Goal: Information Seeking & Learning: Learn about a topic

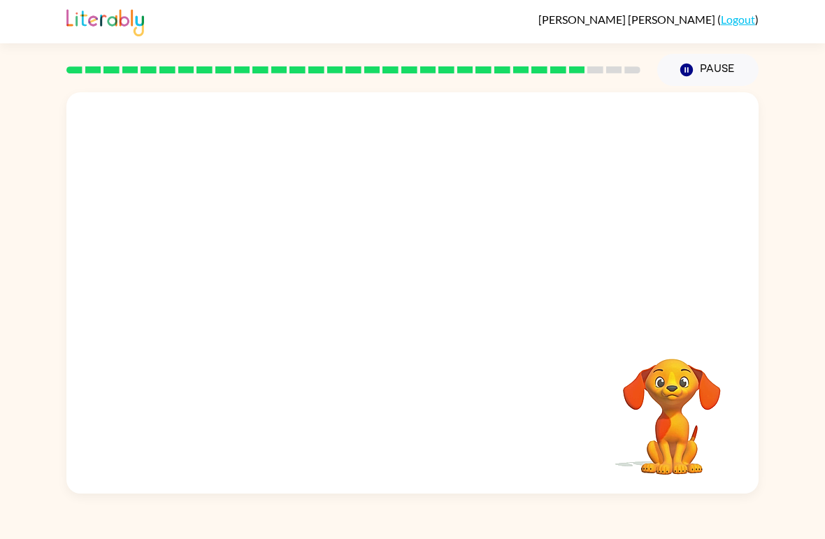
click at [266, 280] on video "Your browser must support playing .mp4 files to use Literably. Please try using…" at bounding box center [412, 210] width 692 height 237
click at [292, 287] on video "Your browser must support playing .mp4 files to use Literably. Please try using…" at bounding box center [412, 210] width 692 height 237
click at [291, 287] on video "Your browser must support playing .mp4 files to use Literably. Please try using…" at bounding box center [412, 210] width 692 height 237
click at [293, 280] on video "Your browser must support playing .mp4 files to use Literably. Please try using…" at bounding box center [412, 210] width 692 height 237
click at [292, 279] on video "Your browser must support playing .mp4 files to use Literably. Please try using…" at bounding box center [412, 210] width 692 height 237
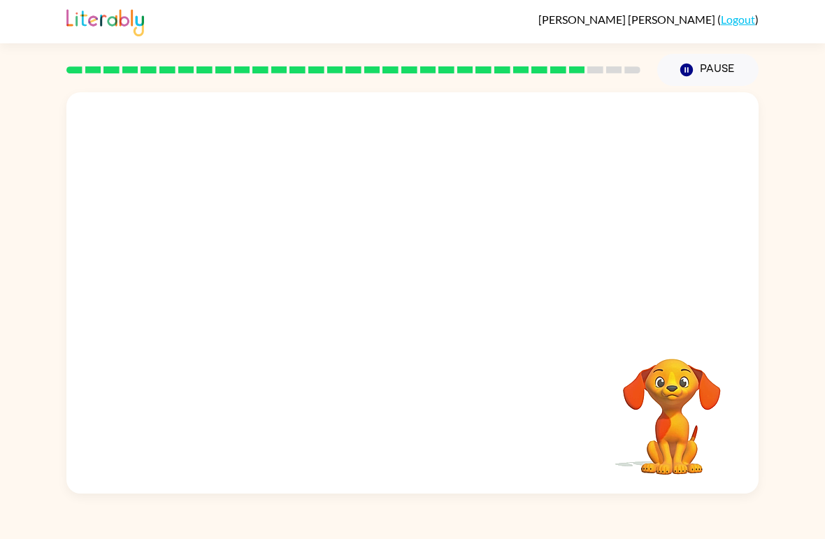
click at [301, 287] on video "Your browser must support playing .mp4 files to use Literably. Please try using…" at bounding box center [412, 210] width 692 height 237
click at [431, 282] on button "button" at bounding box center [412, 300] width 89 height 51
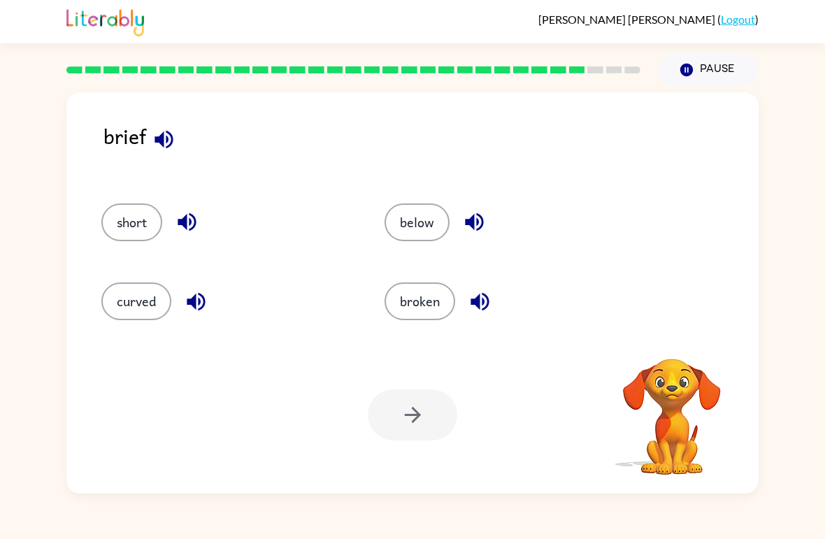
click at [129, 296] on button "curved" at bounding box center [136, 301] width 70 height 38
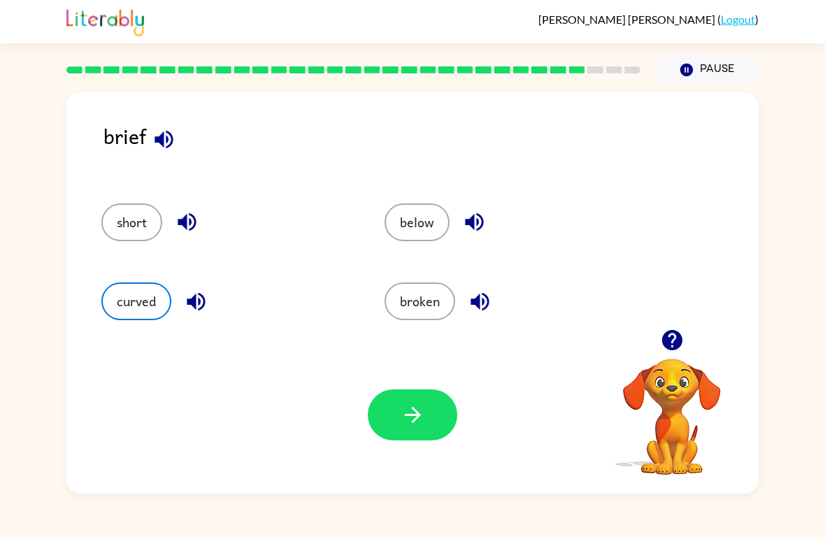
click at [433, 403] on button "button" at bounding box center [412, 414] width 89 height 51
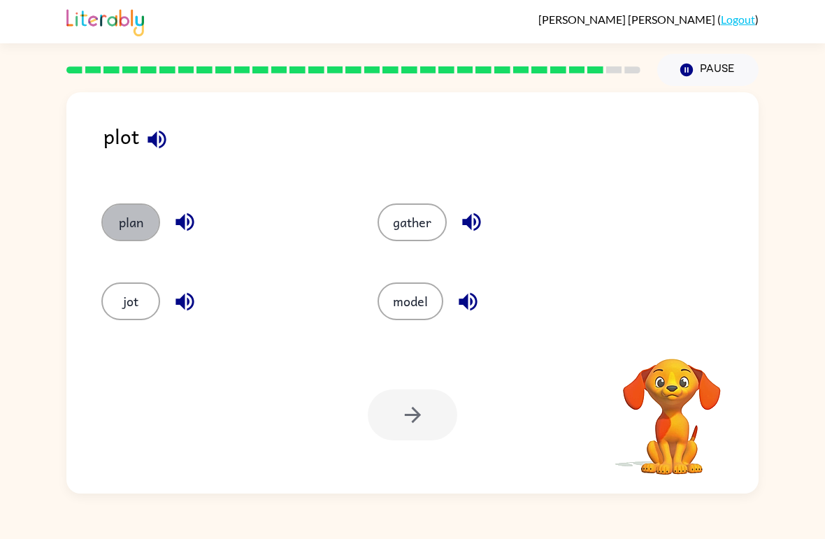
click at [128, 219] on button "plan" at bounding box center [130, 222] width 59 height 38
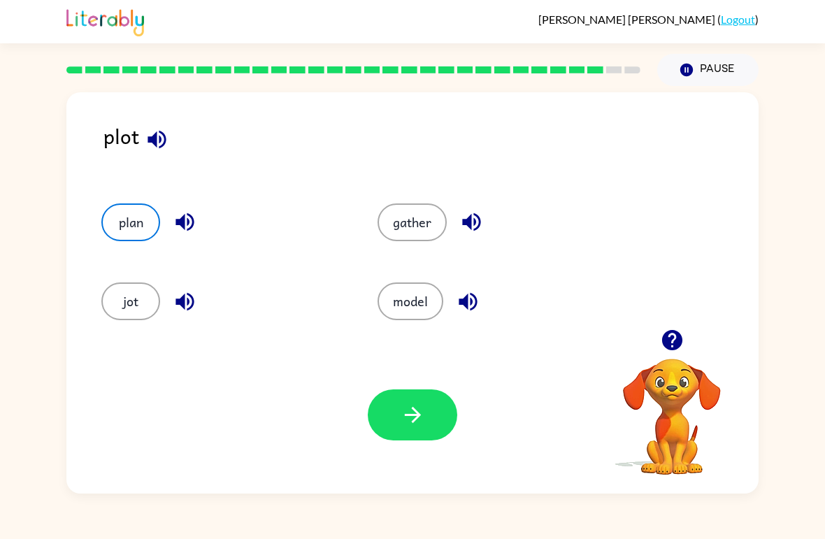
click at [414, 407] on icon "button" at bounding box center [412, 415] width 24 height 24
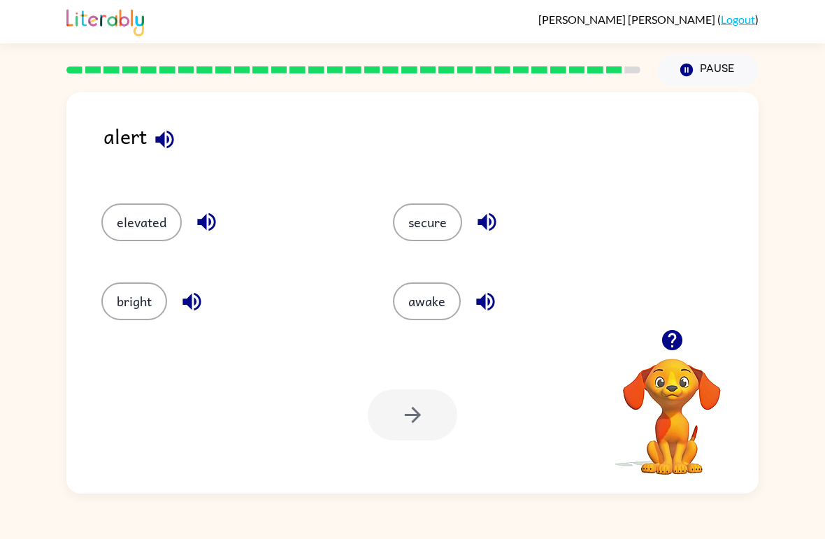
click at [405, 237] on button "secure" at bounding box center [427, 222] width 69 height 38
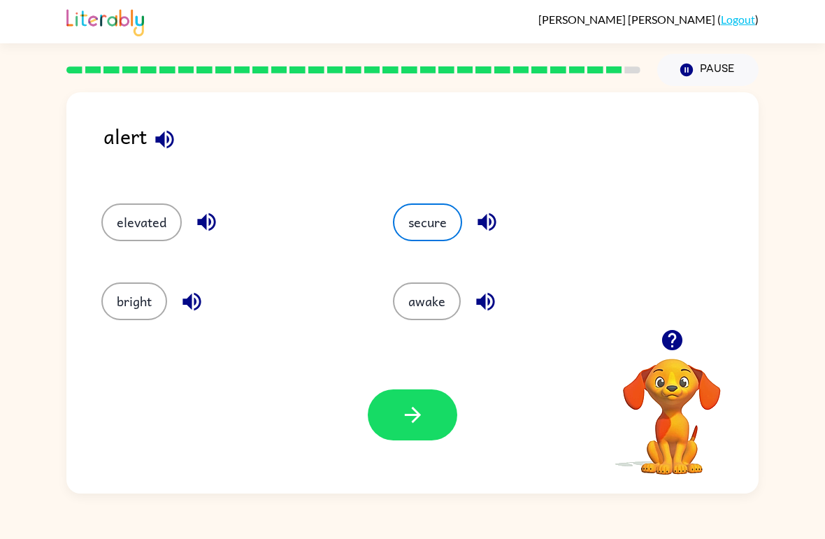
click at [401, 417] on icon "button" at bounding box center [412, 415] width 24 height 24
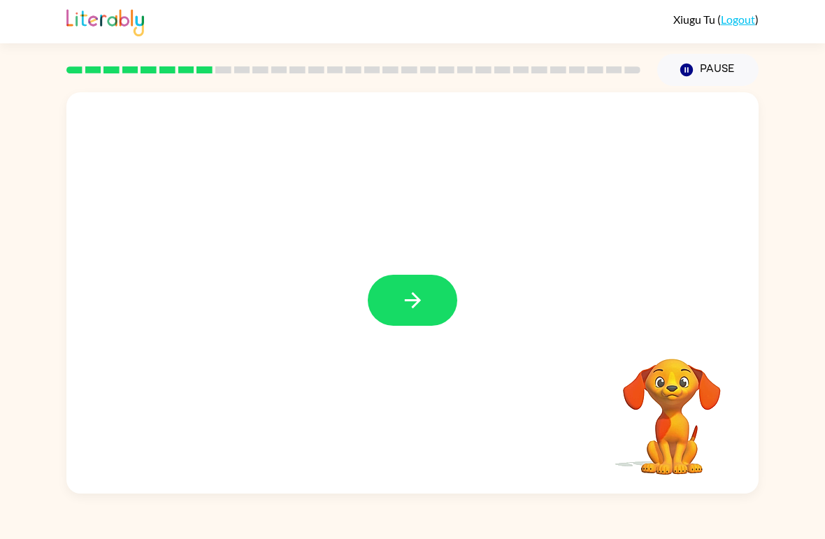
click at [410, 307] on icon "button" at bounding box center [412, 300] width 24 height 24
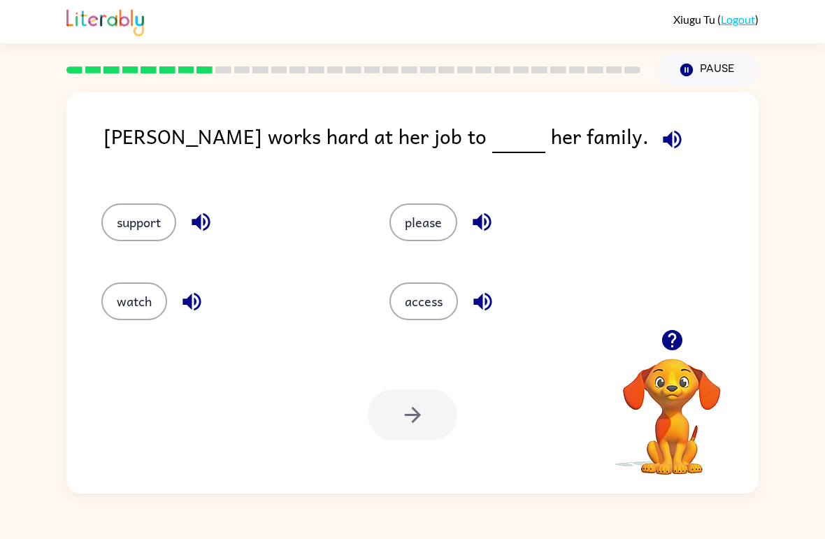
click at [585, 127] on div "[PERSON_NAME] works hard at her job to her family." at bounding box center [430, 147] width 655 height 55
click at [660, 150] on icon "button" at bounding box center [672, 139] width 24 height 24
click at [660, 149] on icon "button" at bounding box center [672, 139] width 24 height 24
click at [660, 129] on icon "button" at bounding box center [672, 139] width 24 height 24
click at [663, 140] on icon "button" at bounding box center [672, 139] width 18 height 18
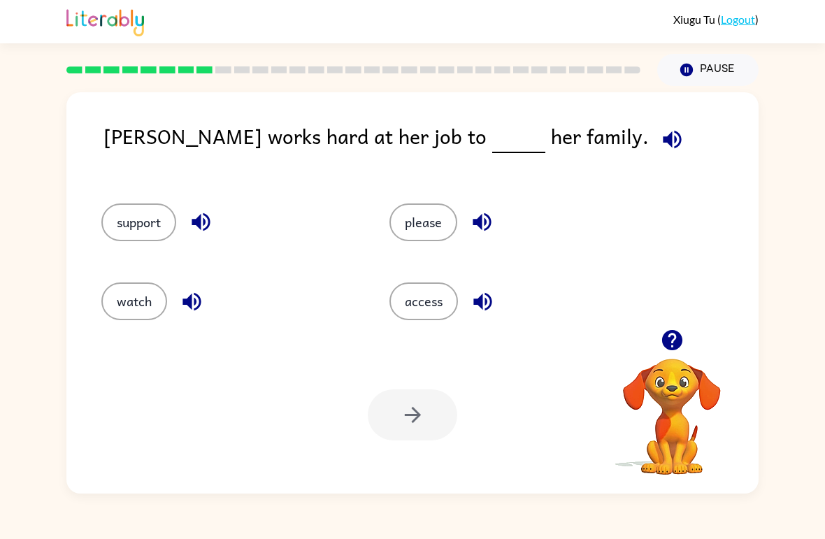
click at [660, 132] on icon "button" at bounding box center [672, 139] width 24 height 24
click at [660, 138] on icon "button" at bounding box center [672, 139] width 24 height 24
click at [476, 311] on icon "button" at bounding box center [482, 301] width 24 height 24
click at [489, 231] on icon "button" at bounding box center [482, 222] width 24 height 24
click at [188, 296] on icon "button" at bounding box center [192, 301] width 24 height 24
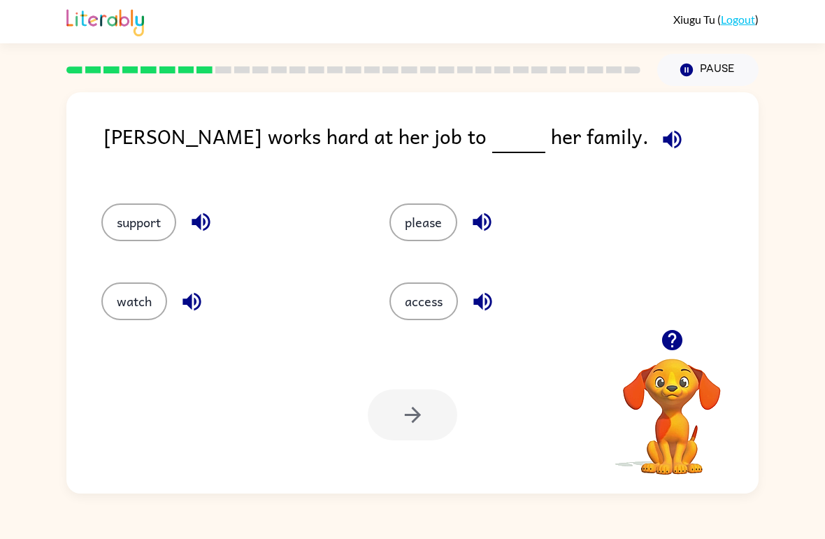
click at [205, 216] on icon "button" at bounding box center [200, 222] width 18 height 18
click at [660, 143] on icon "button" at bounding box center [672, 139] width 24 height 24
click at [159, 229] on button "support" at bounding box center [138, 222] width 75 height 38
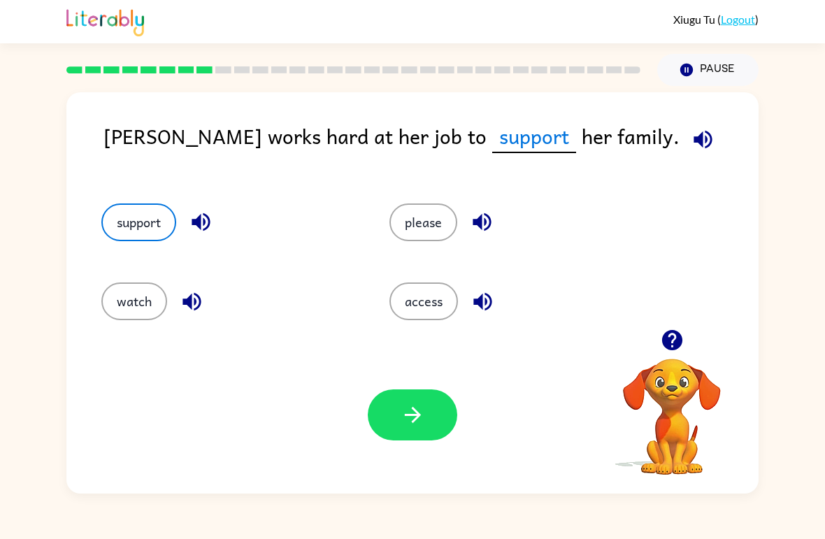
click at [444, 406] on button "button" at bounding box center [412, 414] width 89 height 51
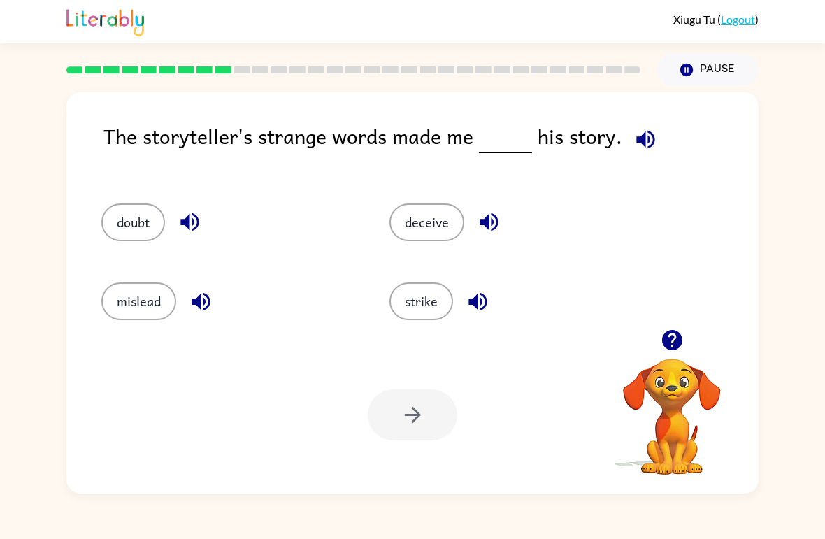
click at [746, 162] on div "The storyteller's strange words made me his story." at bounding box center [430, 147] width 655 height 55
click at [505, 222] on button "button" at bounding box center [489, 222] width 36 height 36
click at [484, 304] on icon "button" at bounding box center [477, 301] width 24 height 24
click at [217, 296] on button "button" at bounding box center [201, 302] width 36 height 36
click at [198, 225] on icon "button" at bounding box center [189, 222] width 18 height 18
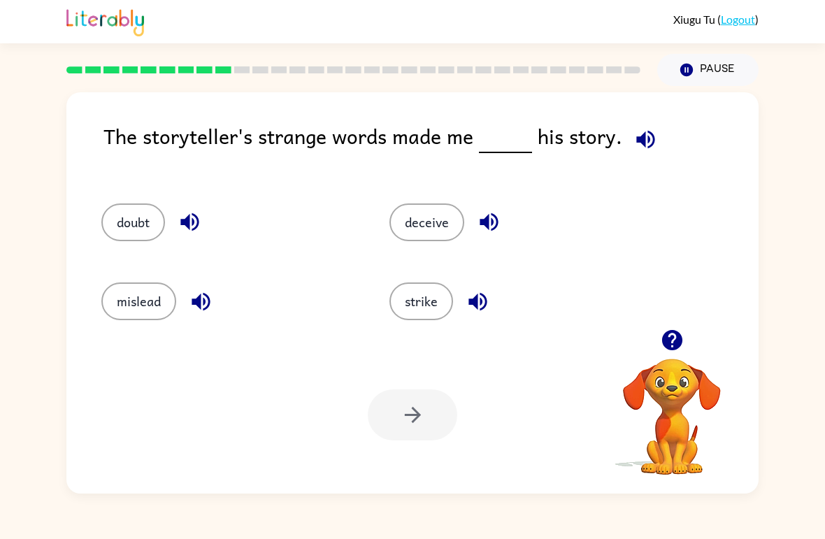
click at [424, 223] on button "deceive" at bounding box center [426, 222] width 75 height 38
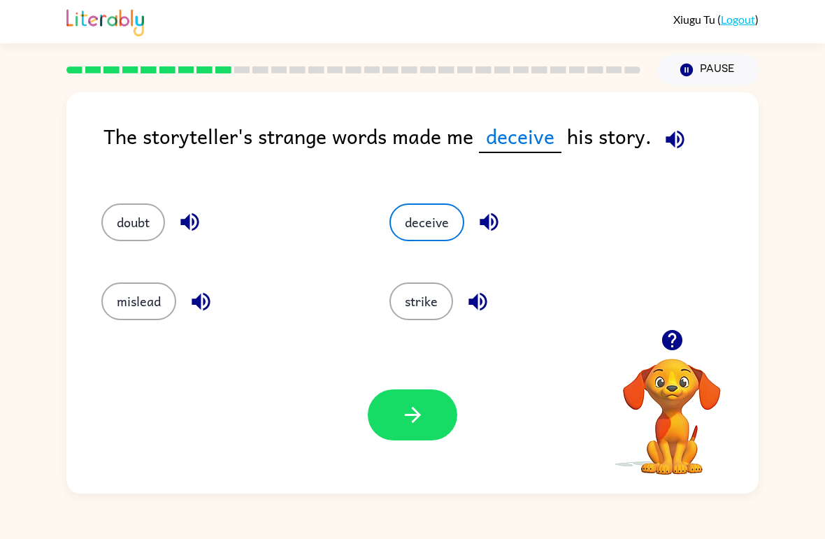
click at [679, 133] on icon "button" at bounding box center [675, 139] width 24 height 24
click at [678, 124] on button "button" at bounding box center [675, 140] width 36 height 36
click at [673, 127] on button "button" at bounding box center [675, 140] width 36 height 36
click at [498, 222] on icon "button" at bounding box center [488, 222] width 18 height 18
click at [693, 126] on div "The storyteller's strange words made me deceive his story." at bounding box center [430, 147] width 655 height 55
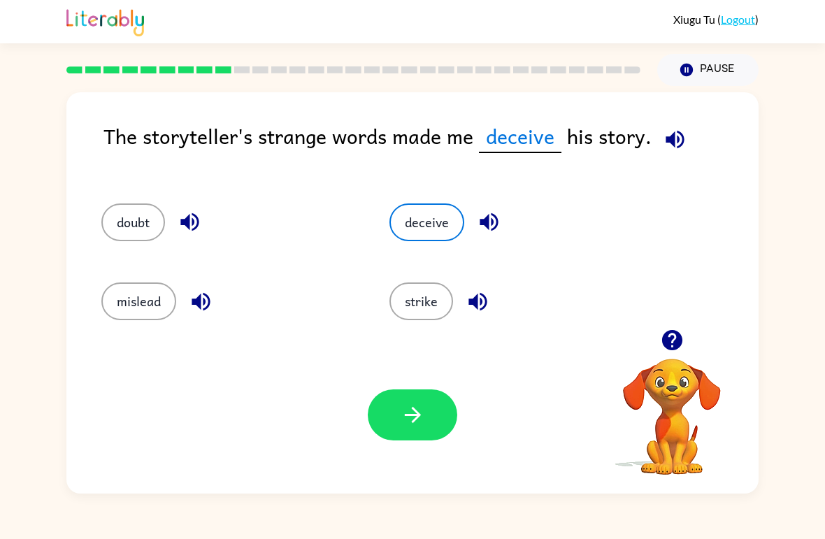
click at [678, 127] on button "button" at bounding box center [675, 140] width 36 height 36
click at [671, 132] on icon "button" at bounding box center [675, 139] width 24 height 24
click at [379, 428] on button "button" at bounding box center [412, 414] width 89 height 51
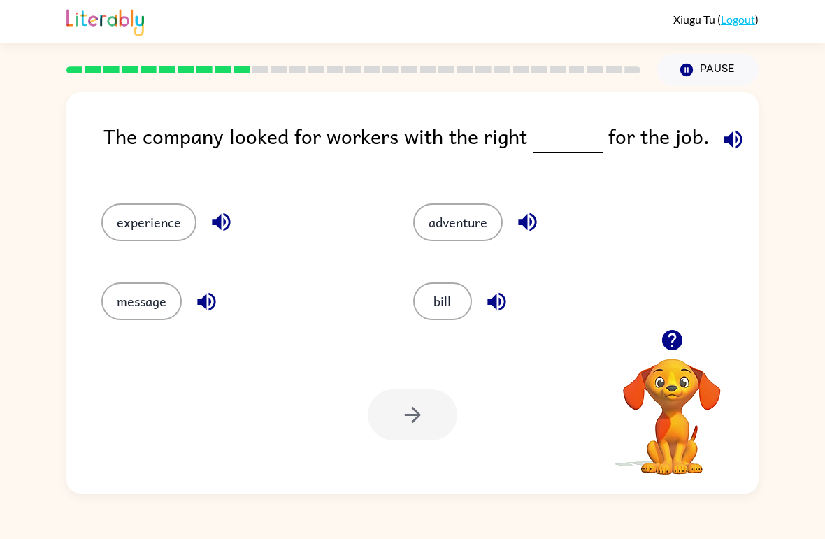
click at [723, 143] on icon "button" at bounding box center [732, 139] width 18 height 18
click at [674, 333] on icon "button" at bounding box center [671, 340] width 20 height 20
click at [677, 339] on icon "button" at bounding box center [671, 340] width 20 height 20
click at [688, 333] on button "button" at bounding box center [672, 340] width 36 height 36
click at [667, 345] on icon "button" at bounding box center [671, 340] width 20 height 20
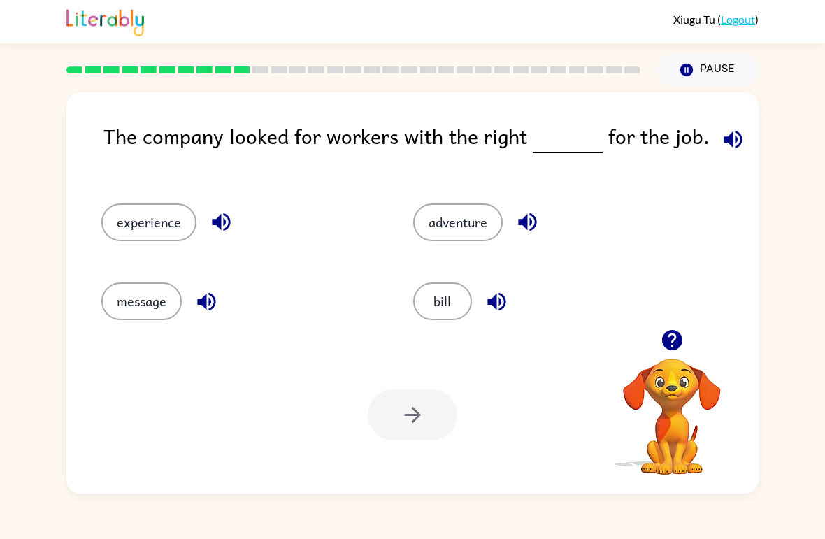
click at [668, 327] on button "button" at bounding box center [672, 340] width 36 height 36
click at [728, 137] on icon "button" at bounding box center [733, 139] width 24 height 24
click at [730, 136] on icon "button" at bounding box center [733, 139] width 24 height 24
click at [198, 298] on icon "button" at bounding box center [206, 301] width 24 height 24
click at [250, 226] on div "experience" at bounding box center [241, 222] width 280 height 38
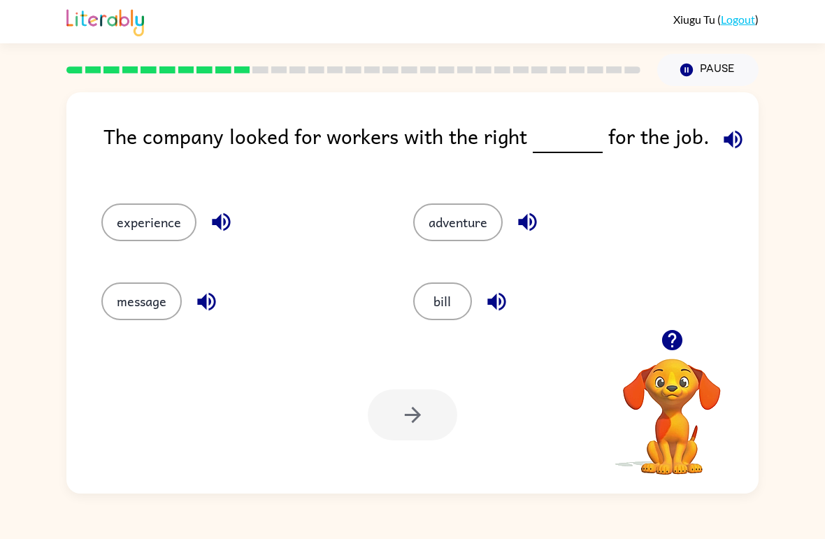
click at [233, 233] on button "button" at bounding box center [221, 222] width 36 height 36
click at [245, 204] on div "experience" at bounding box center [241, 222] width 280 height 38
click at [512, 222] on button "button" at bounding box center [527, 222] width 36 height 36
click at [498, 281] on div "bill" at bounding box center [542, 295] width 312 height 79
click at [498, 280] on div "bill" at bounding box center [542, 295] width 312 height 79
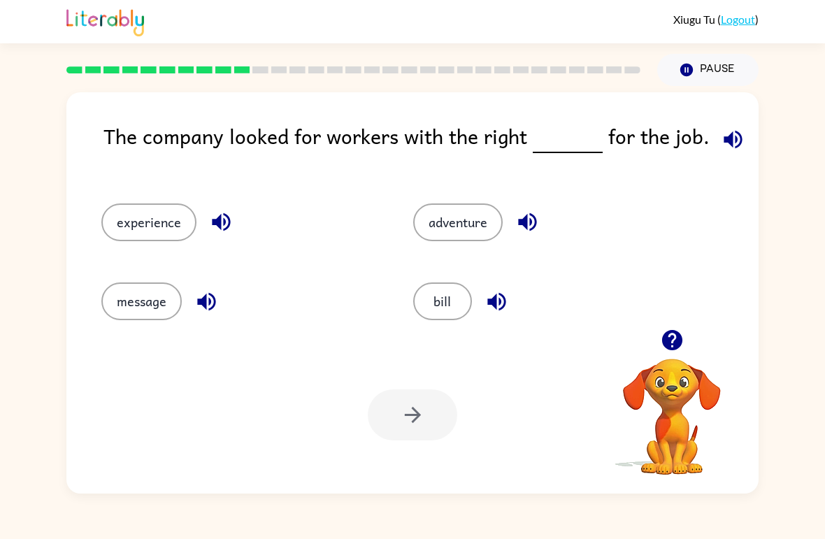
click at [497, 287] on button "button" at bounding box center [497, 302] width 36 height 36
click at [500, 304] on icon "button" at bounding box center [496, 301] width 18 height 18
click at [456, 287] on button "bill" at bounding box center [442, 301] width 59 height 38
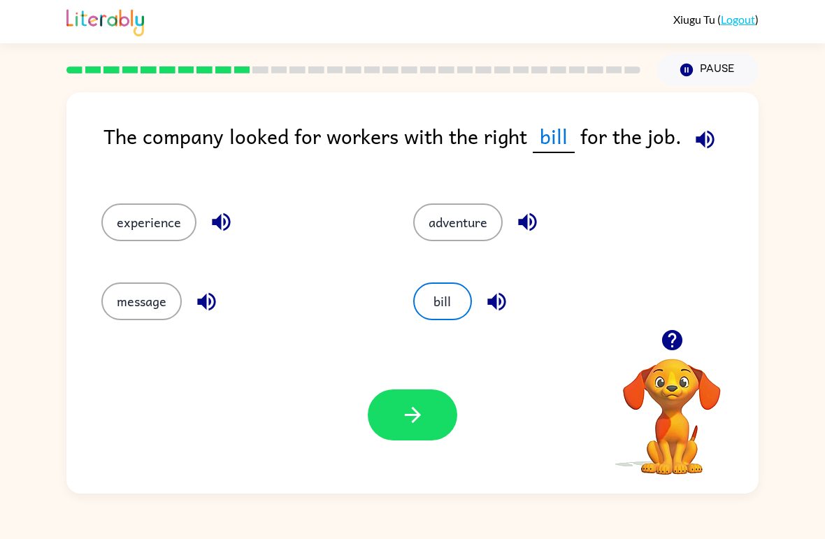
click at [412, 434] on button "button" at bounding box center [412, 414] width 89 height 51
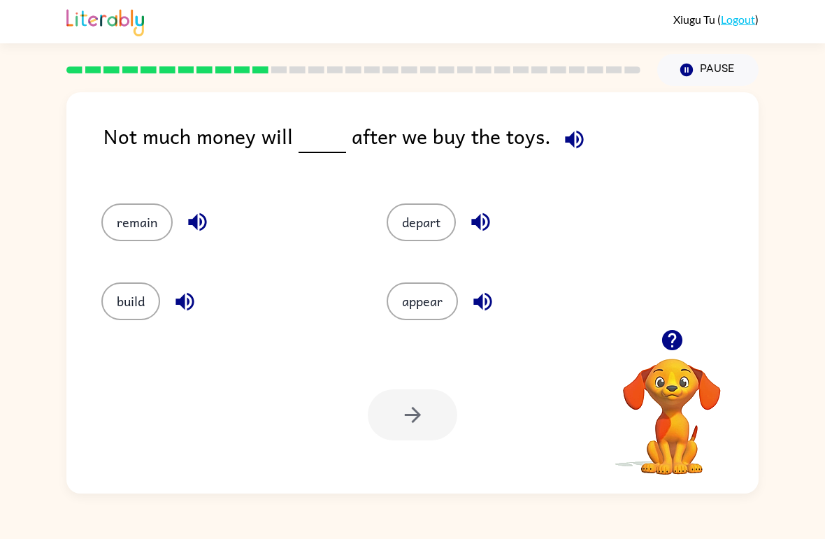
click at [489, 285] on button "button" at bounding box center [483, 302] width 36 height 36
click at [492, 218] on icon "button" at bounding box center [480, 222] width 24 height 24
click at [413, 212] on button "depart" at bounding box center [420, 222] width 69 height 38
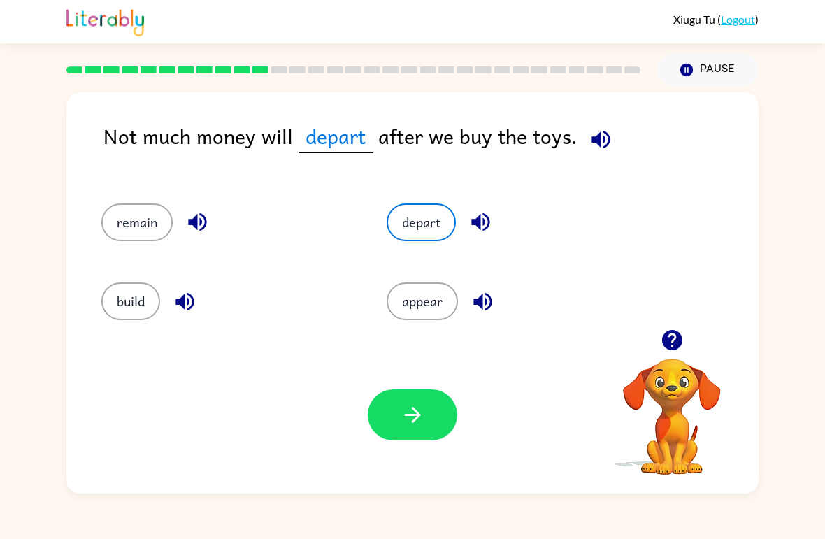
click at [433, 403] on button "button" at bounding box center [412, 414] width 89 height 51
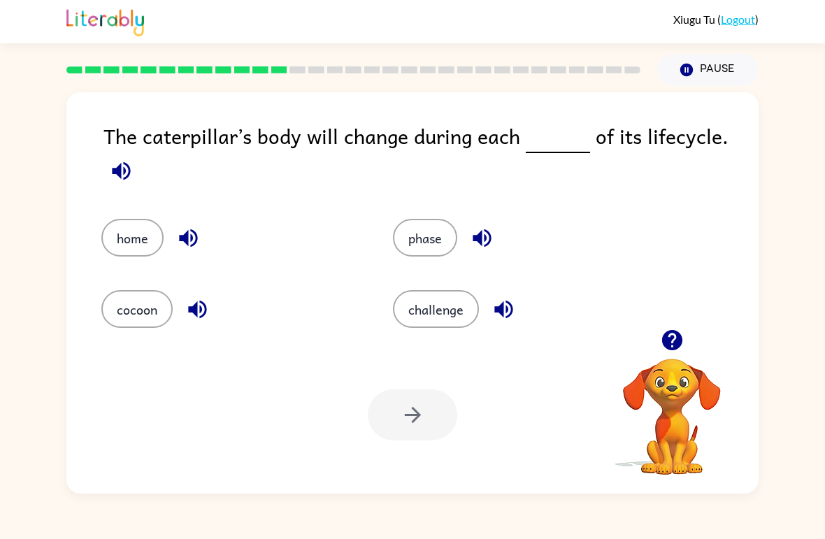
click at [123, 170] on icon "button" at bounding box center [121, 171] width 24 height 24
click at [131, 177] on icon "button" at bounding box center [121, 171] width 24 height 24
click at [130, 176] on icon "button" at bounding box center [121, 171] width 24 height 24
click at [147, 293] on button "cocoon" at bounding box center [136, 309] width 71 height 38
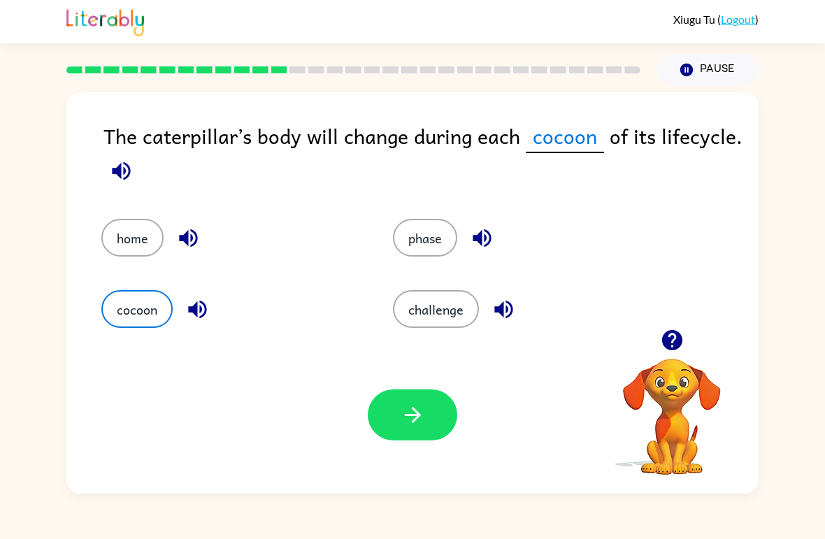
click at [422, 394] on button "button" at bounding box center [412, 414] width 89 height 51
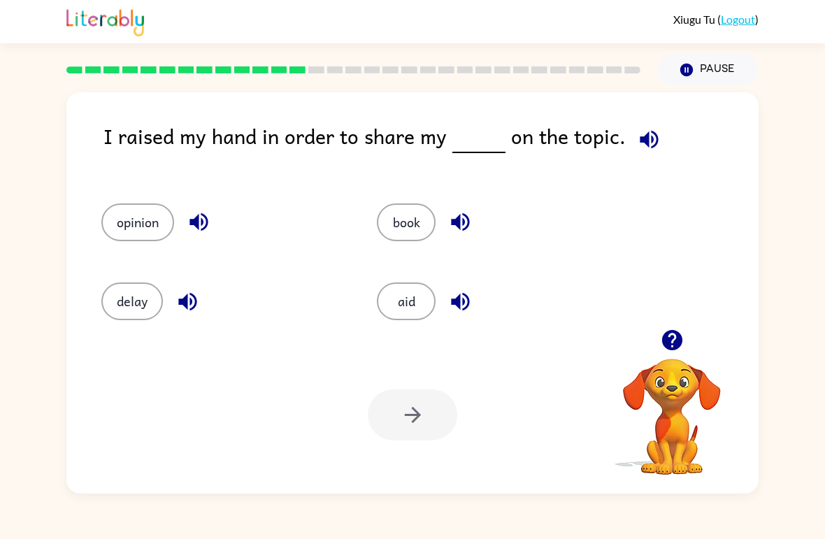
click at [135, 241] on button "opinion" at bounding box center [137, 222] width 73 height 38
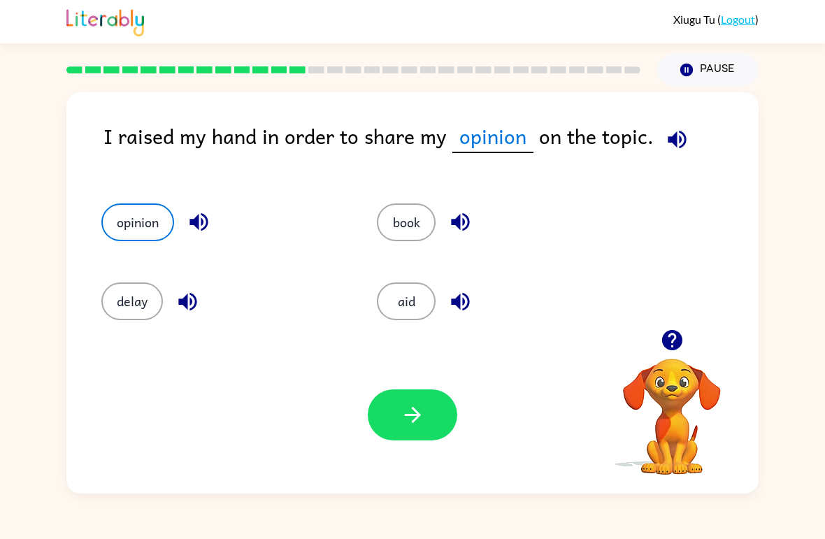
click at [423, 430] on button "button" at bounding box center [412, 414] width 89 height 51
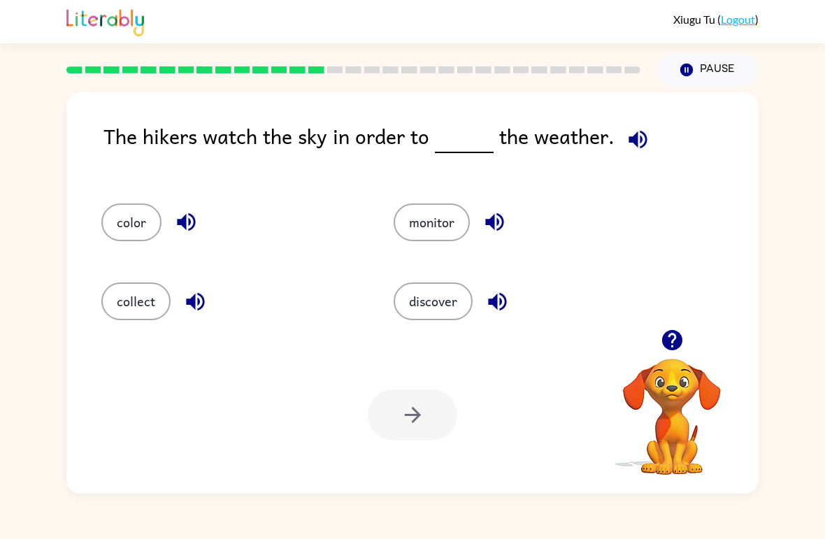
click at [192, 215] on icon "button" at bounding box center [186, 222] width 24 height 24
click at [649, 142] on button "button" at bounding box center [638, 140] width 36 height 36
click at [186, 301] on icon "button" at bounding box center [195, 301] width 24 height 24
click at [103, 294] on button "collect" at bounding box center [135, 301] width 69 height 38
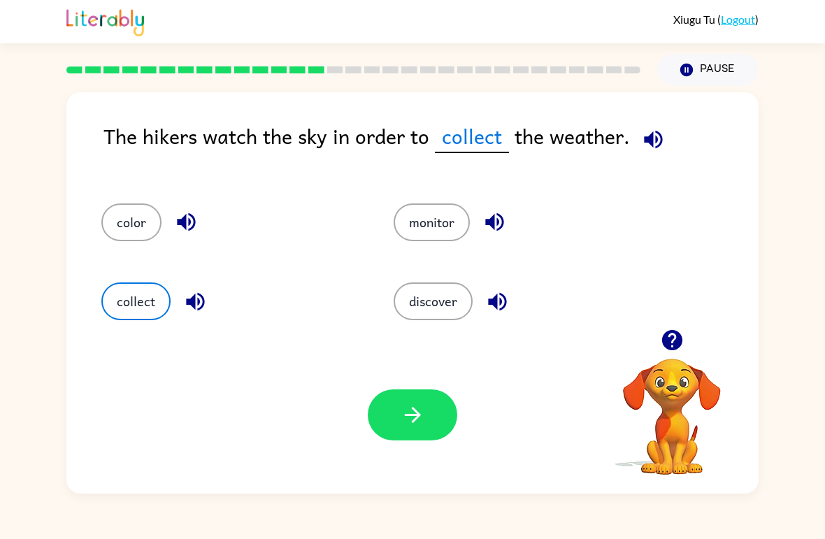
click at [421, 423] on icon "button" at bounding box center [412, 415] width 24 height 24
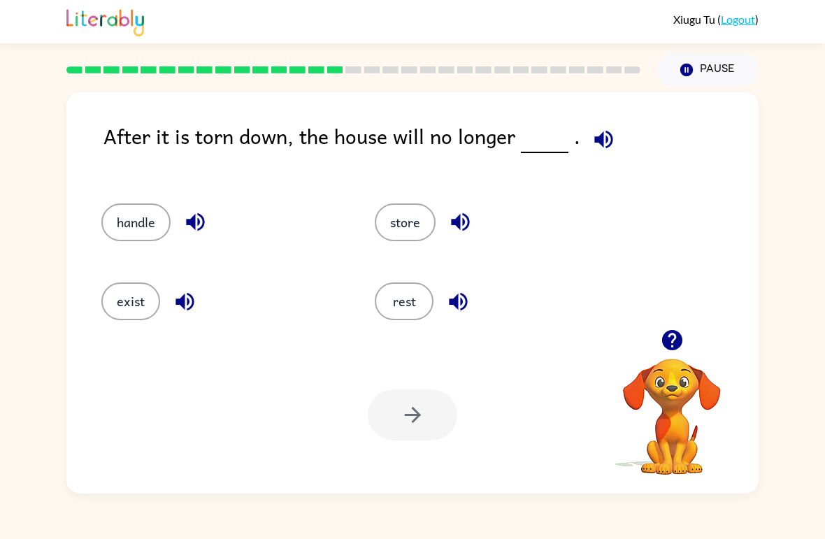
click at [195, 239] on button "button" at bounding box center [196, 222] width 36 height 36
click at [199, 308] on button "button" at bounding box center [185, 302] width 36 height 36
click at [463, 238] on button "button" at bounding box center [460, 222] width 36 height 36
click at [451, 275] on div "rest" at bounding box center [484, 295] width 273 height 79
click at [489, 287] on div "rest" at bounding box center [495, 301] width 241 height 38
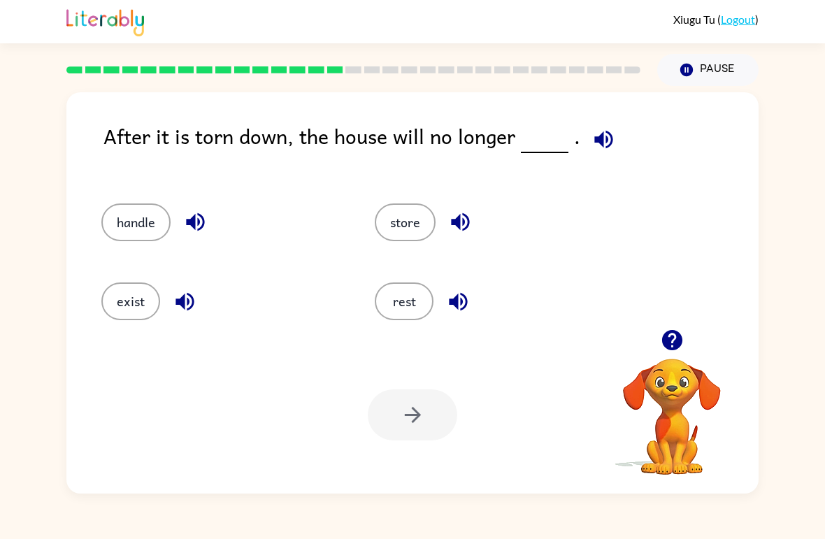
click at [449, 302] on icon "button" at bounding box center [458, 301] width 24 height 24
click at [454, 216] on icon "button" at bounding box center [460, 222] width 24 height 24
click at [400, 240] on button "store" at bounding box center [405, 222] width 61 height 38
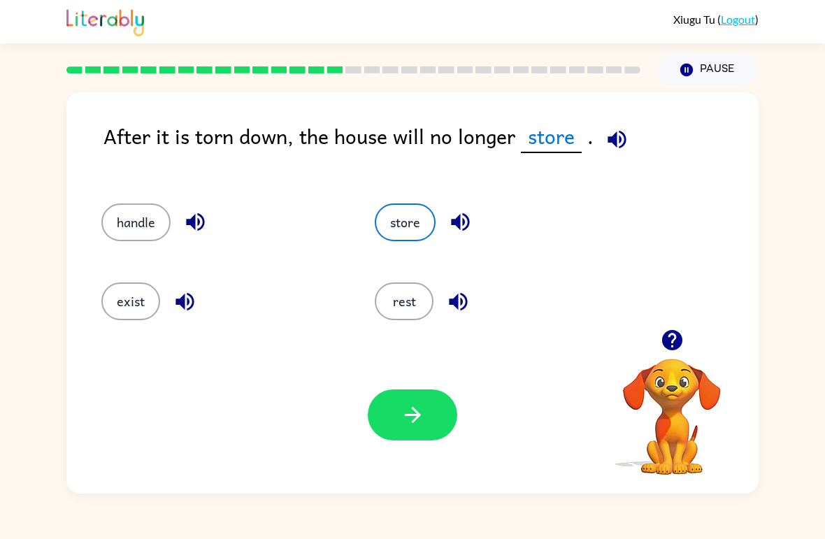
click at [390, 412] on button "button" at bounding box center [412, 414] width 89 height 51
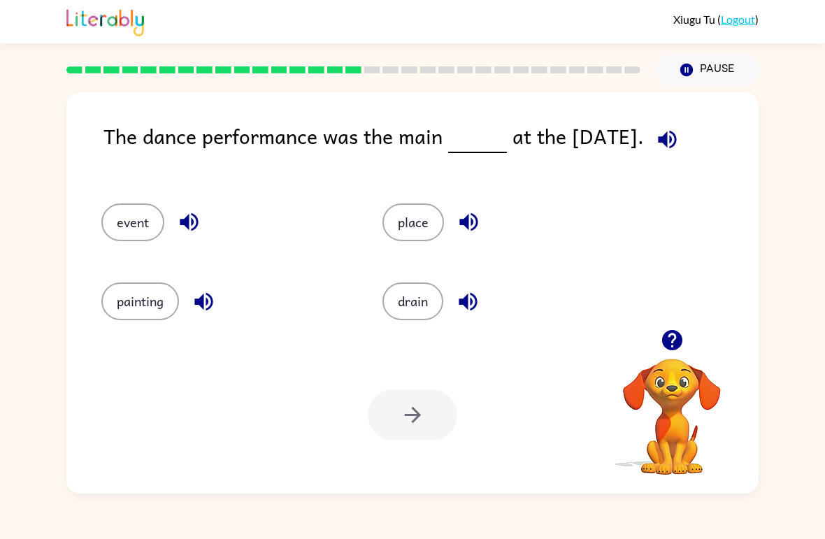
click at [400, 219] on button "place" at bounding box center [413, 222] width 62 height 38
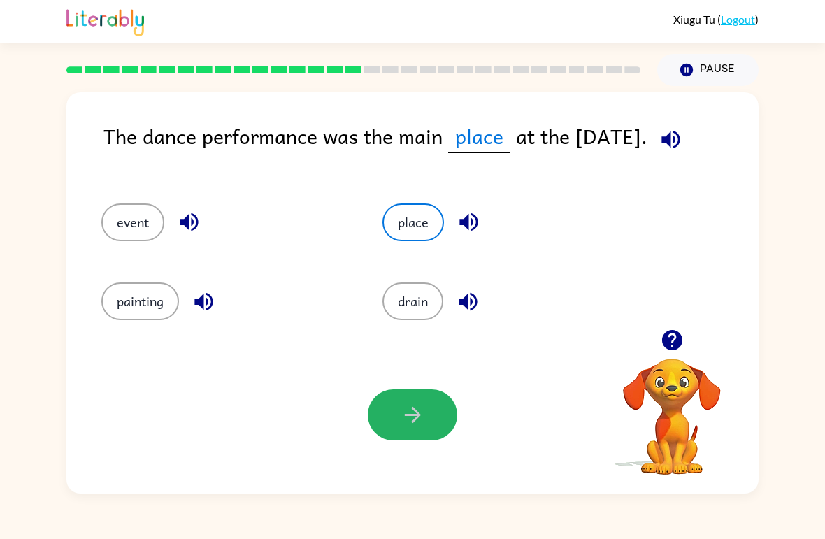
click at [411, 399] on button "button" at bounding box center [412, 414] width 89 height 51
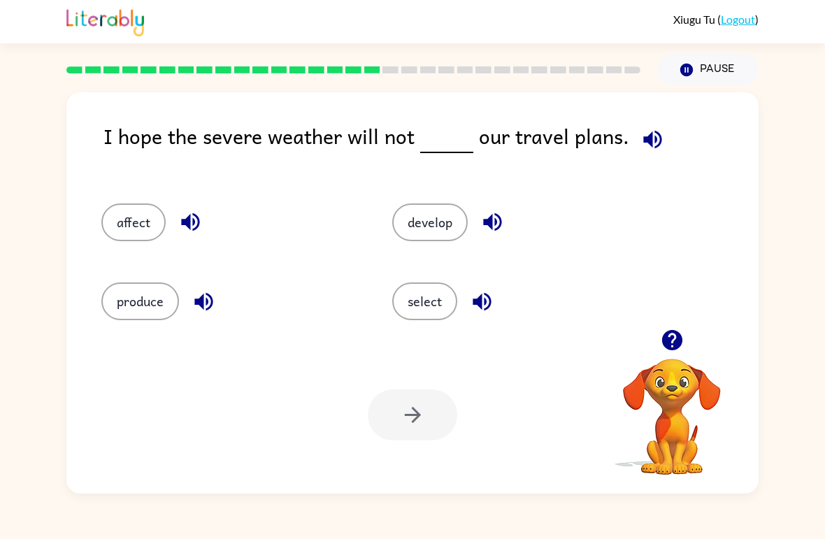
click at [446, 317] on button "select" at bounding box center [424, 301] width 65 height 38
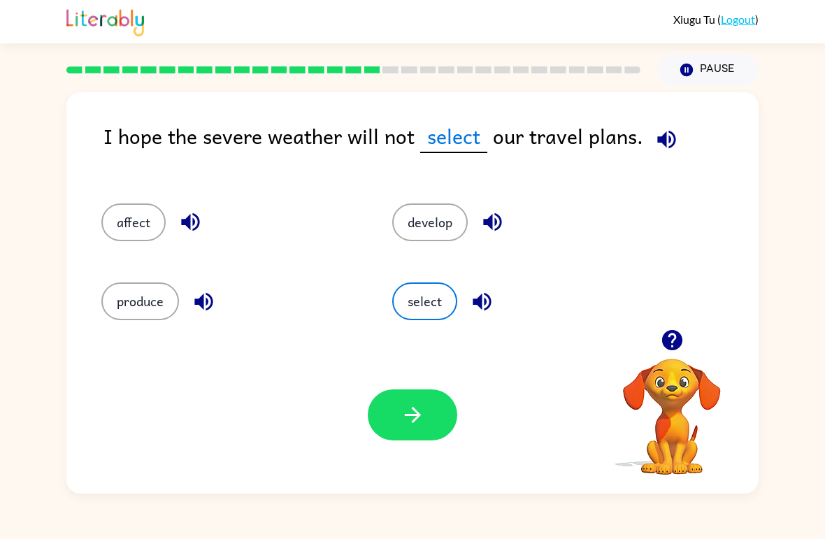
click at [426, 291] on button "select" at bounding box center [424, 301] width 65 height 38
click at [408, 425] on icon "button" at bounding box center [412, 415] width 24 height 24
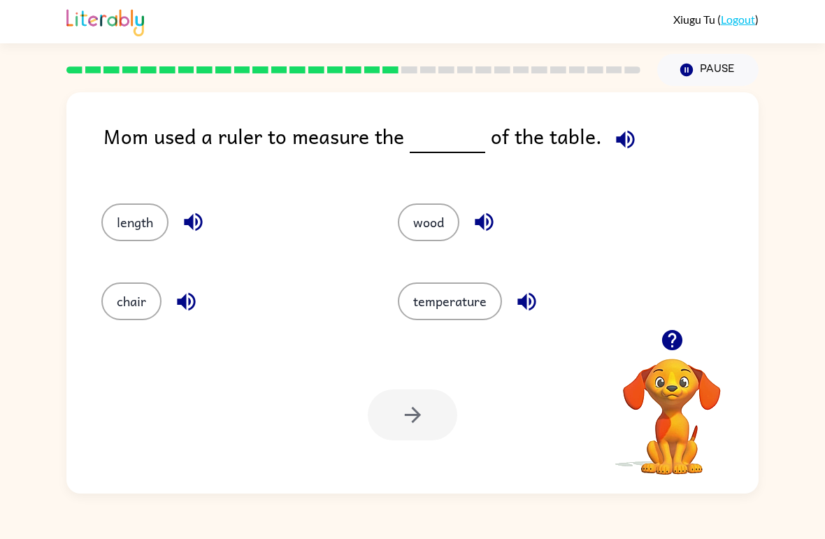
click at [421, 197] on div "wood" at bounding box center [519, 216] width 296 height 79
click at [160, 226] on button "length" at bounding box center [134, 222] width 67 height 38
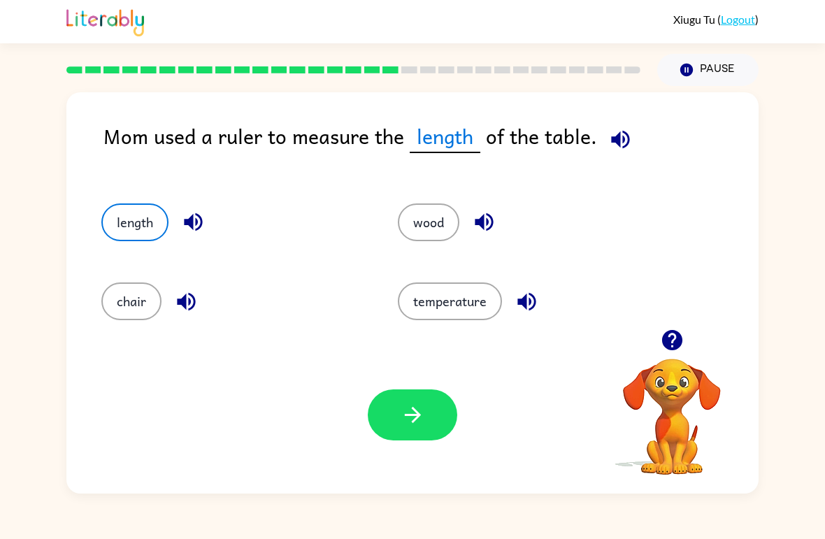
click at [187, 222] on icon "button" at bounding box center [193, 222] width 18 height 18
click at [375, 432] on button "button" at bounding box center [412, 414] width 89 height 51
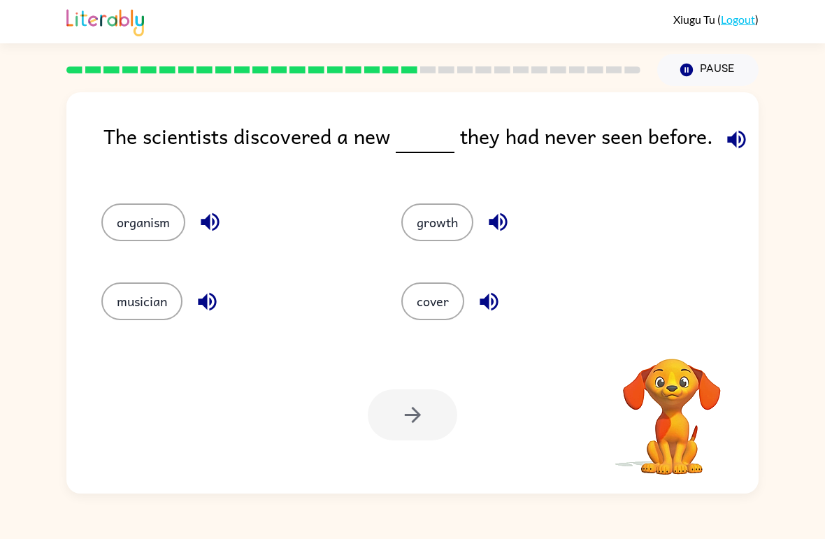
click at [718, 140] on button "button" at bounding box center [736, 140] width 36 height 36
click at [197, 289] on button "button" at bounding box center [207, 302] width 36 height 36
click at [219, 227] on icon "button" at bounding box center [210, 222] width 24 height 24
click at [198, 227] on icon "button" at bounding box center [210, 222] width 24 height 24
click at [499, 233] on icon "button" at bounding box center [498, 222] width 24 height 24
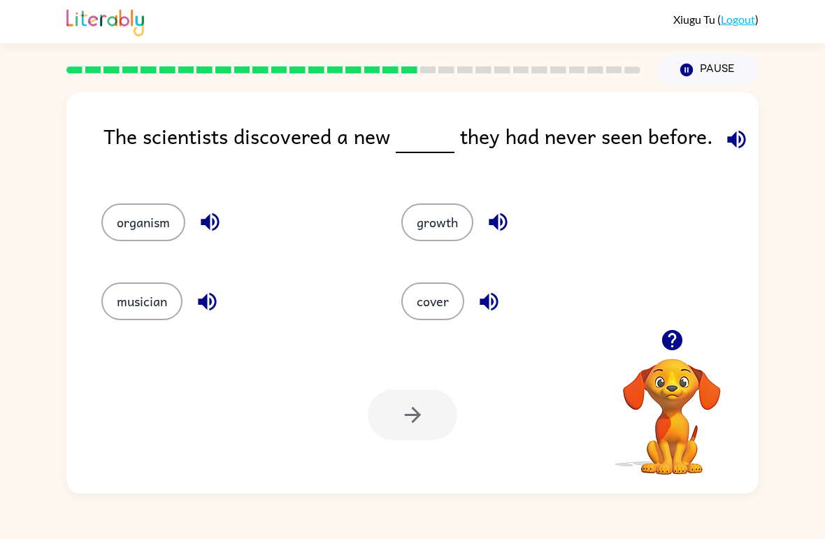
click at [490, 222] on icon "button" at bounding box center [498, 222] width 18 height 18
click at [170, 209] on button "organism" at bounding box center [143, 222] width 84 height 38
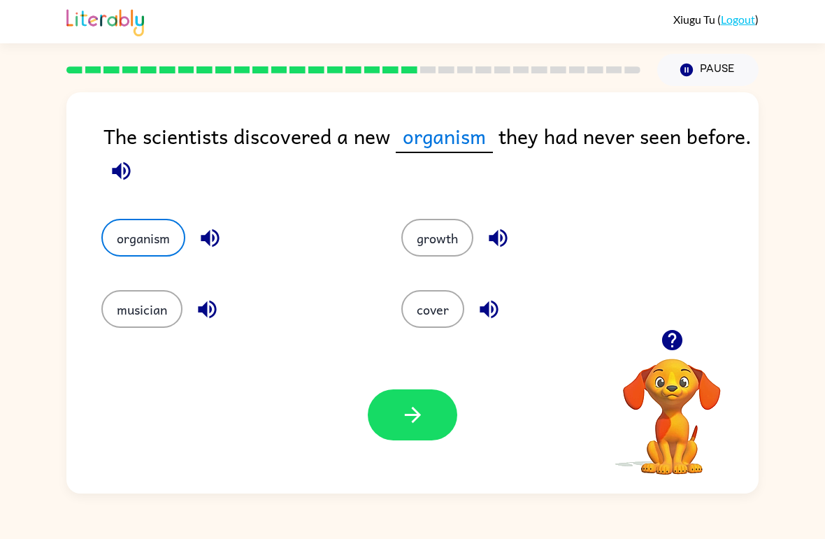
click at [400, 412] on icon "button" at bounding box center [412, 415] width 24 height 24
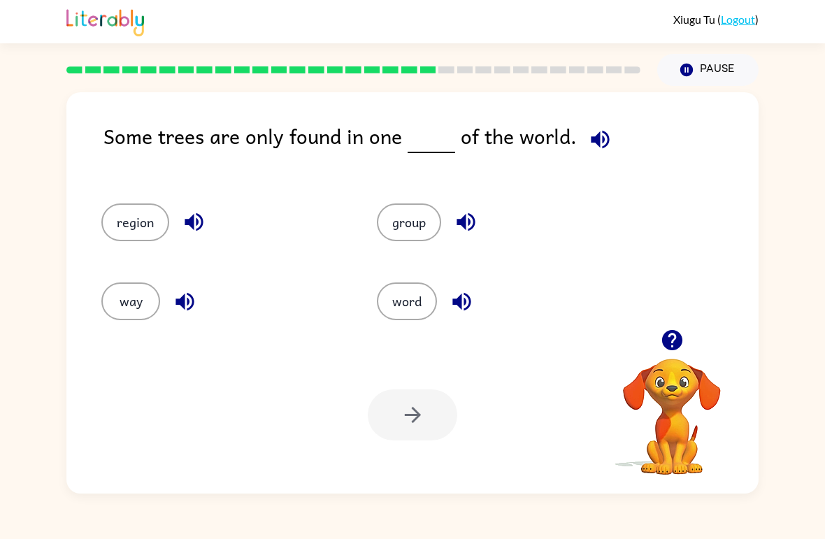
click at [194, 305] on icon "button" at bounding box center [185, 301] width 24 height 24
click at [196, 218] on icon "button" at bounding box center [194, 222] width 24 height 24
click at [412, 295] on button "word" at bounding box center [407, 301] width 60 height 38
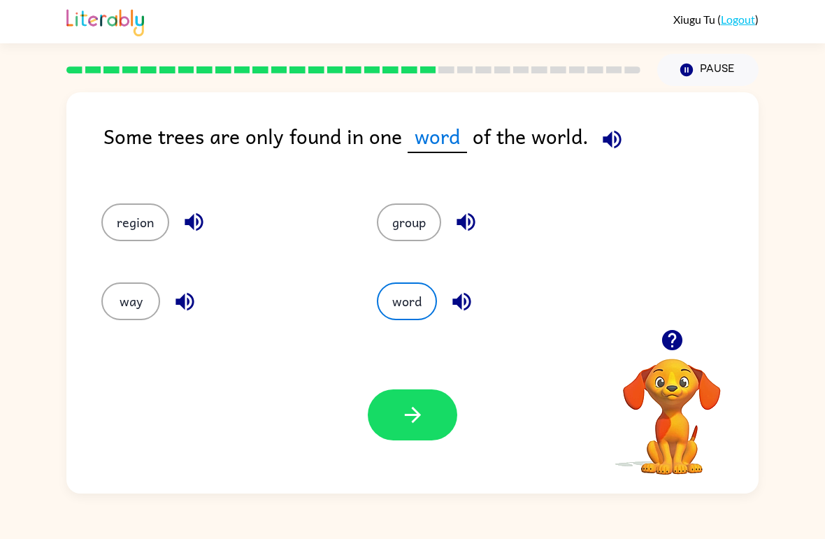
click at [414, 440] on button "button" at bounding box center [412, 414] width 89 height 51
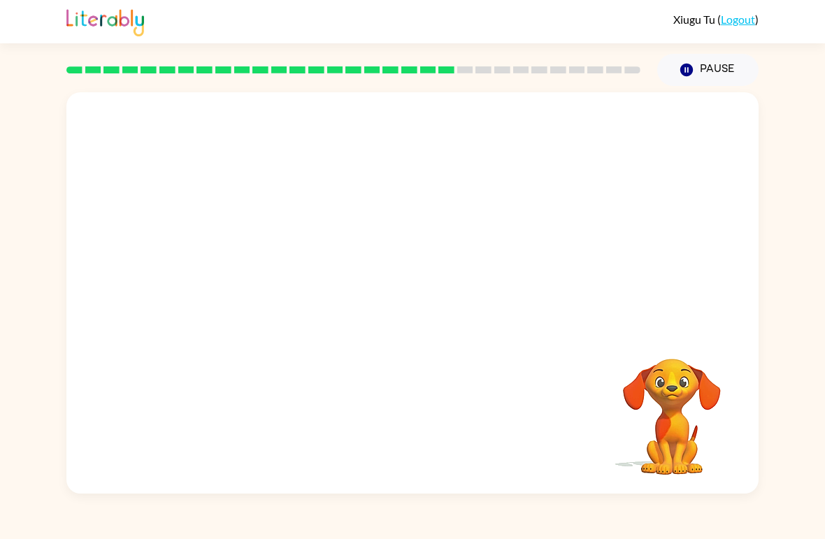
click at [287, 277] on video "Your browser must support playing .mp4 files to use Literably. Please try using…" at bounding box center [412, 210] width 692 height 237
click at [290, 282] on video "Your browser must support playing .mp4 files to use Literably. Please try using…" at bounding box center [412, 210] width 692 height 237
click at [289, 294] on video "Your browser must support playing .mp4 files to use Literably. Please try using…" at bounding box center [412, 210] width 692 height 237
click at [400, 309] on div at bounding box center [412, 300] width 89 height 51
click at [413, 310] on icon "button" at bounding box center [412, 300] width 24 height 24
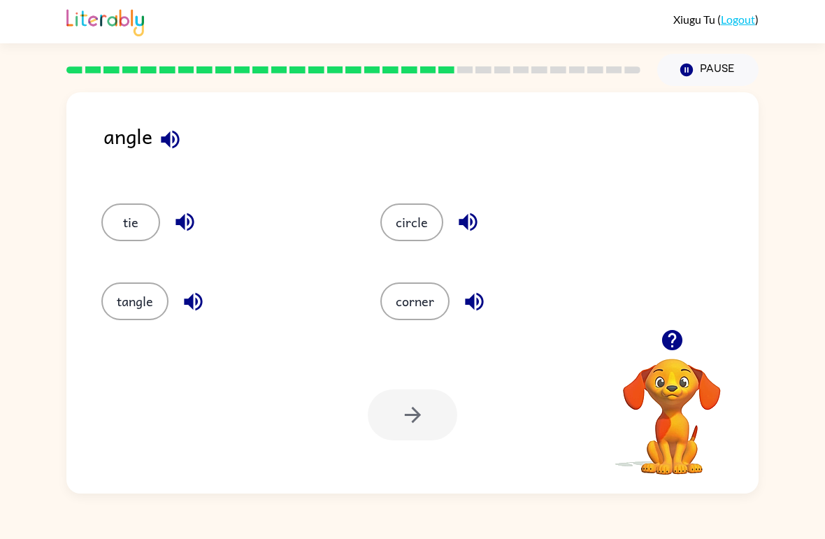
click at [178, 134] on icon "button" at bounding box center [170, 139] width 24 height 24
click at [169, 153] on button "button" at bounding box center [170, 140] width 36 height 36
click at [192, 301] on icon "button" at bounding box center [193, 301] width 18 height 18
click at [129, 289] on button "tangle" at bounding box center [134, 301] width 67 height 38
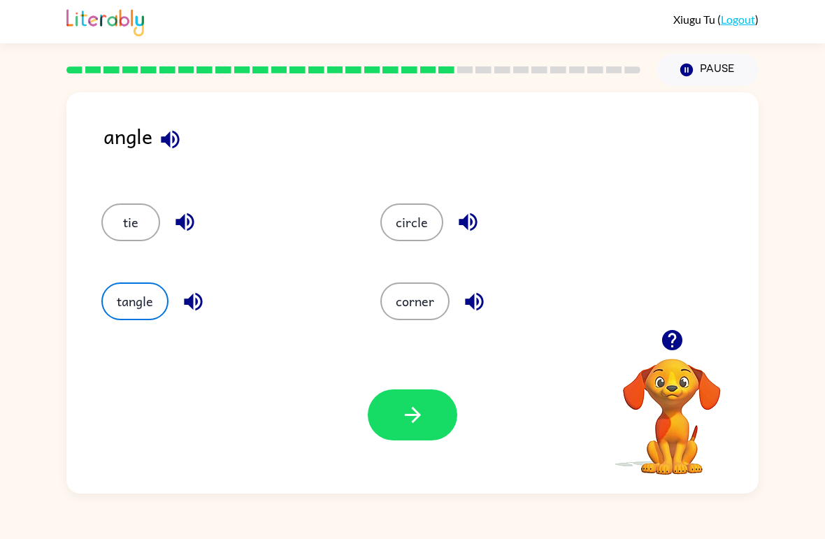
click at [434, 402] on button "button" at bounding box center [412, 414] width 89 height 51
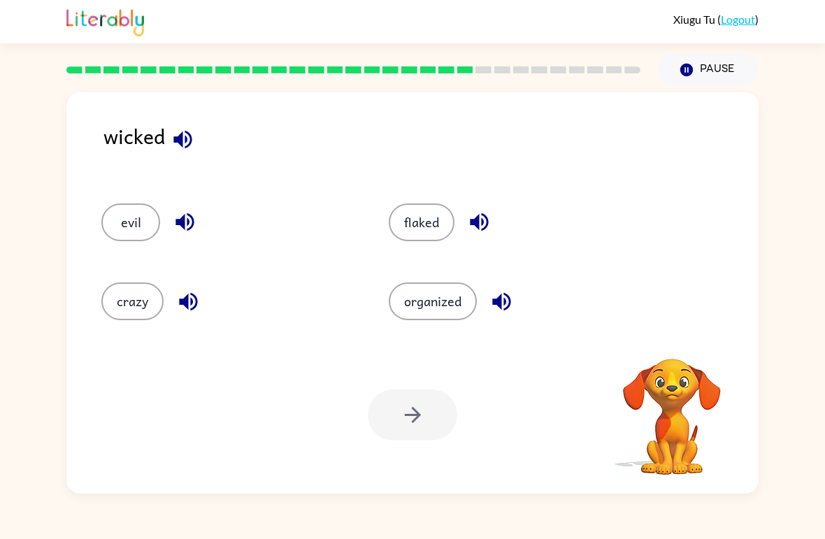
click at [164, 126] on div "wicked" at bounding box center [430, 147] width 655 height 55
click at [197, 131] on button "button" at bounding box center [183, 140] width 36 height 36
click at [189, 134] on icon "button" at bounding box center [182, 139] width 18 height 18
click at [178, 110] on div "wicked evil flaked crazy organized Your browser must support playing .mp4 files…" at bounding box center [412, 292] width 692 height 401
click at [191, 125] on button "button" at bounding box center [183, 140] width 36 height 36
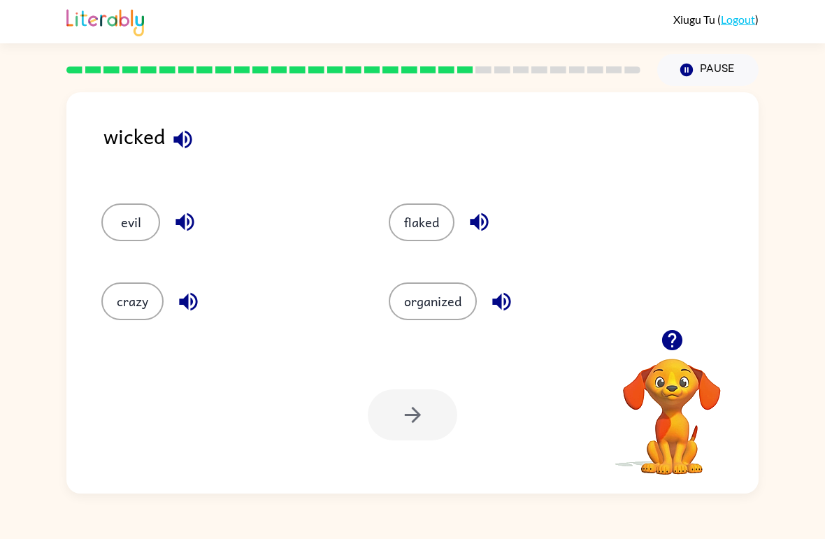
click at [177, 135] on icon "button" at bounding box center [183, 139] width 24 height 24
click at [186, 142] on icon "button" at bounding box center [182, 139] width 18 height 18
click at [191, 223] on icon "button" at bounding box center [185, 222] width 24 height 24
click at [182, 295] on icon "button" at bounding box center [188, 301] width 24 height 24
click at [490, 201] on div "flaked" at bounding box center [505, 216] width 287 height 79
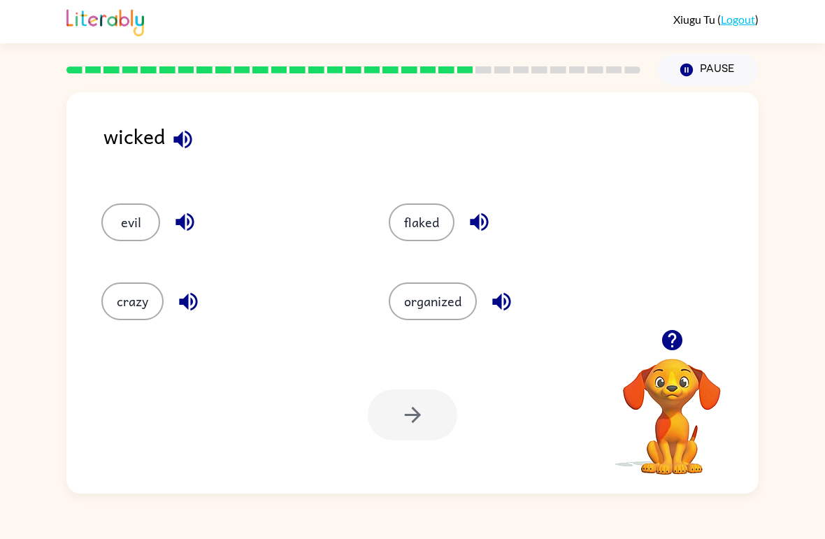
click at [476, 205] on button "button" at bounding box center [479, 222] width 36 height 36
click at [460, 204] on div "flaked" at bounding box center [516, 222] width 255 height 38
click at [496, 291] on icon "button" at bounding box center [501, 301] width 24 height 24
click at [136, 226] on button "evil" at bounding box center [130, 222] width 59 height 38
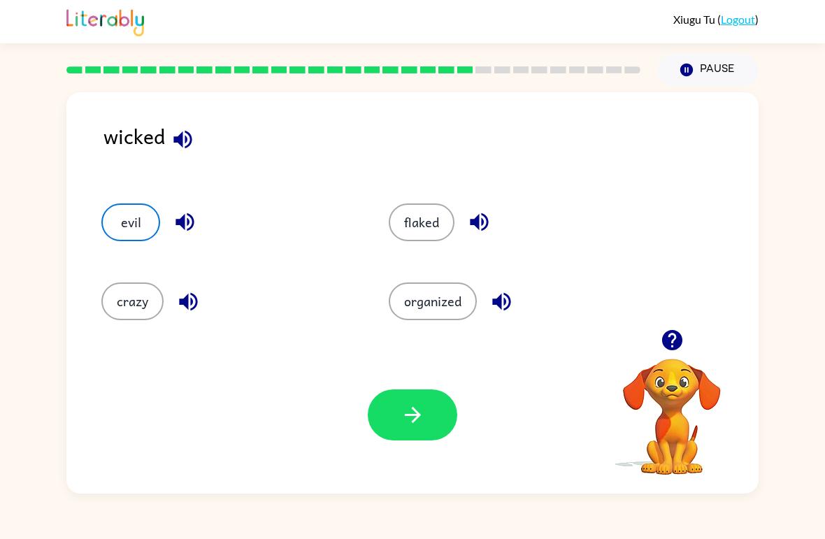
click at [378, 419] on button "button" at bounding box center [412, 414] width 89 height 51
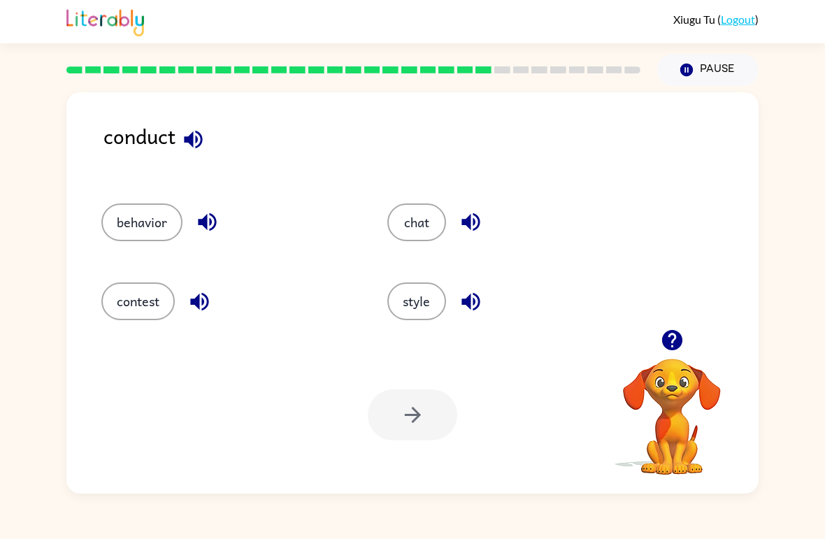
click at [667, 317] on div "behavior chat contest style" at bounding box center [412, 255] width 664 height 147
click at [675, 340] on icon "button" at bounding box center [671, 340] width 20 height 20
click at [208, 227] on icon "button" at bounding box center [207, 222] width 24 height 24
click at [208, 298] on icon "button" at bounding box center [199, 301] width 18 height 18
click at [150, 284] on button "contest" at bounding box center [137, 301] width 73 height 38
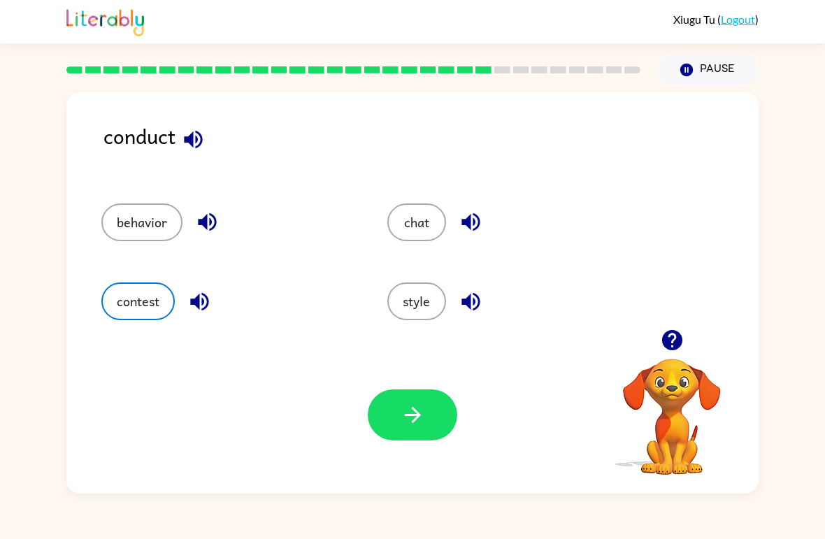
click at [406, 426] on icon "button" at bounding box center [412, 415] width 24 height 24
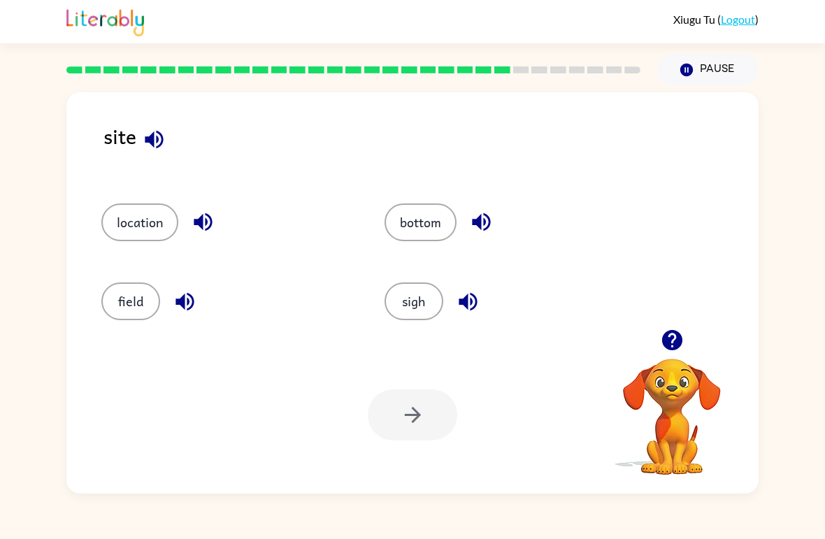
click at [150, 141] on icon "button" at bounding box center [154, 139] width 18 height 18
click at [419, 289] on button "sigh" at bounding box center [413, 301] width 59 height 38
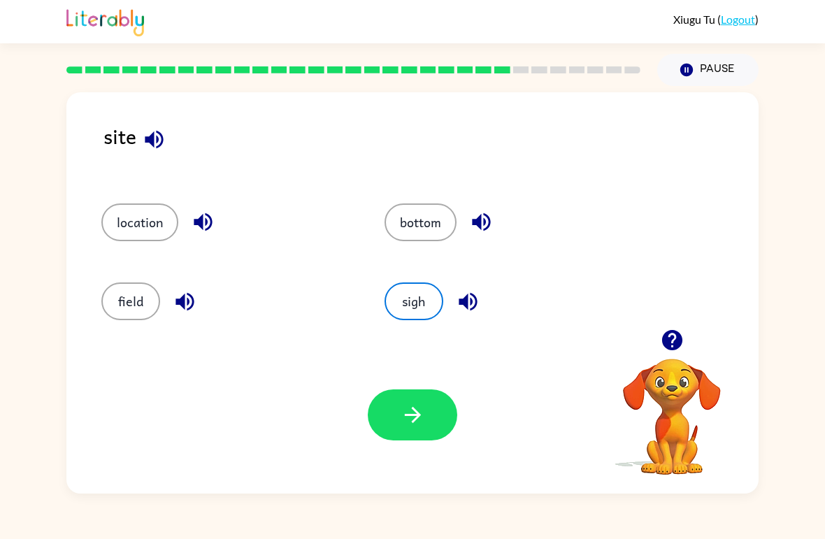
click at [414, 396] on button "button" at bounding box center [412, 414] width 89 height 51
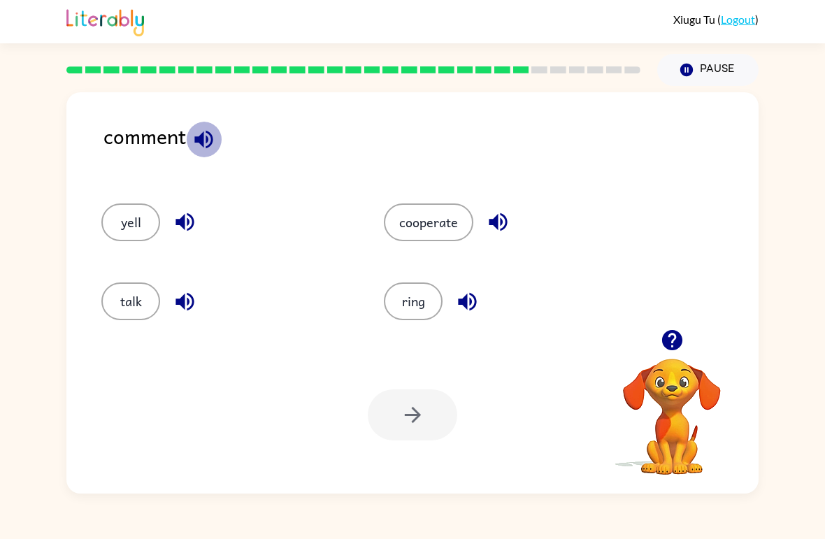
click at [206, 148] on icon "button" at bounding box center [203, 139] width 18 height 18
click at [175, 297] on icon "button" at bounding box center [185, 301] width 24 height 24
click at [137, 302] on button "talk" at bounding box center [130, 301] width 59 height 38
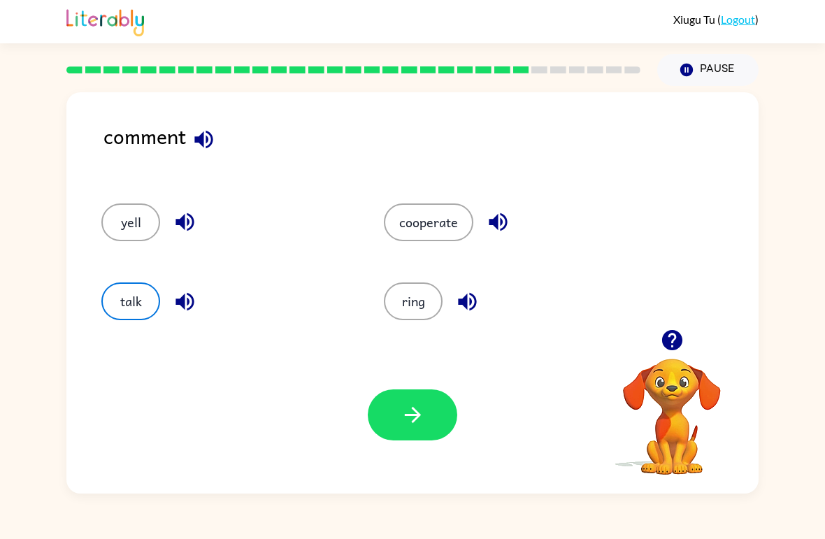
click at [369, 435] on div at bounding box center [412, 414] width 89 height 51
click at [383, 422] on button "button" at bounding box center [412, 414] width 89 height 51
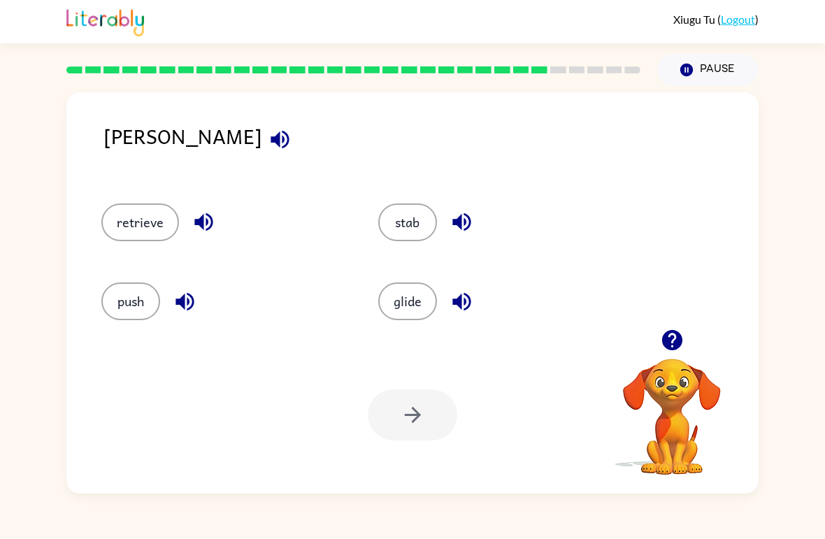
click at [178, 224] on button "retrieve" at bounding box center [140, 222] width 78 height 38
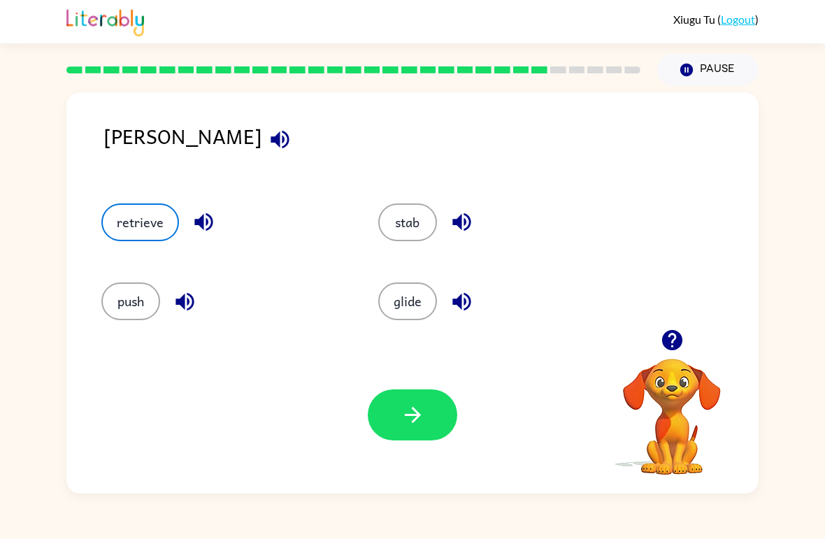
click at [207, 226] on icon "button" at bounding box center [203, 222] width 18 height 18
click at [161, 217] on button "retrieve" at bounding box center [140, 222] width 78 height 38
click at [398, 217] on button "stab" at bounding box center [407, 222] width 59 height 38
click at [419, 407] on icon "button" at bounding box center [412, 415] width 24 height 24
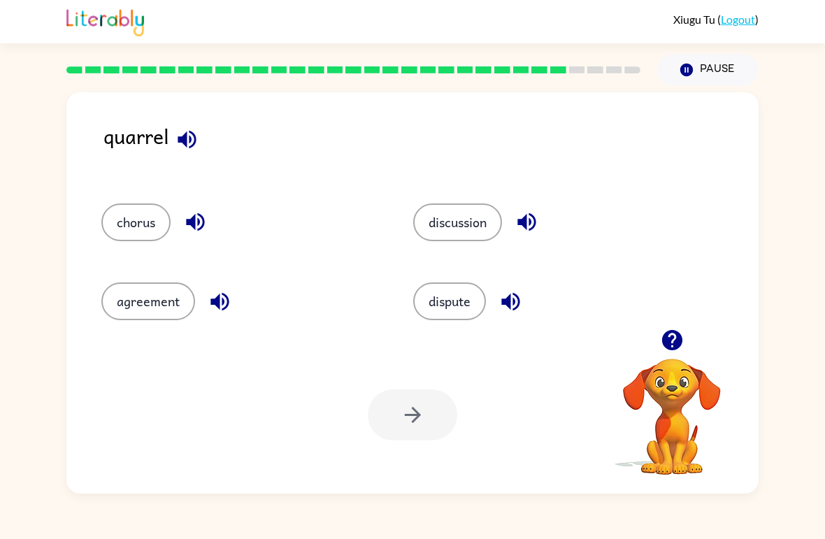
click at [135, 219] on button "chorus" at bounding box center [135, 222] width 69 height 38
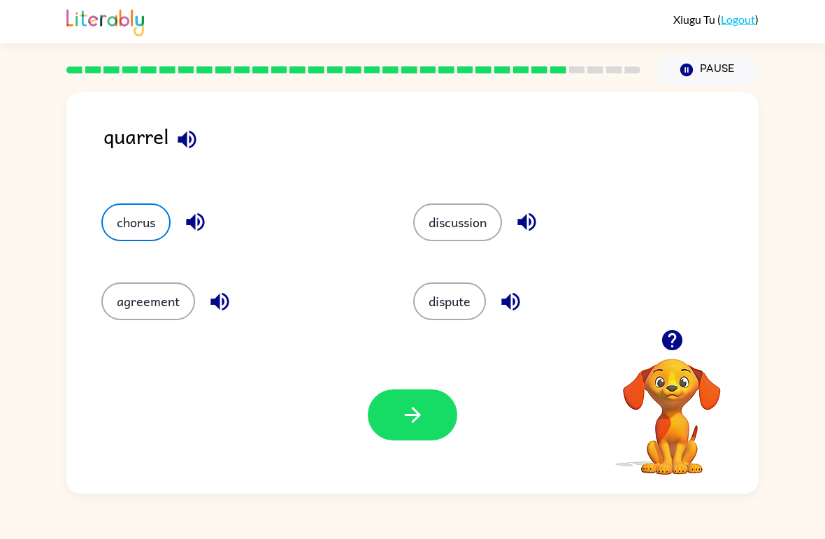
click at [393, 403] on button "button" at bounding box center [412, 414] width 89 height 51
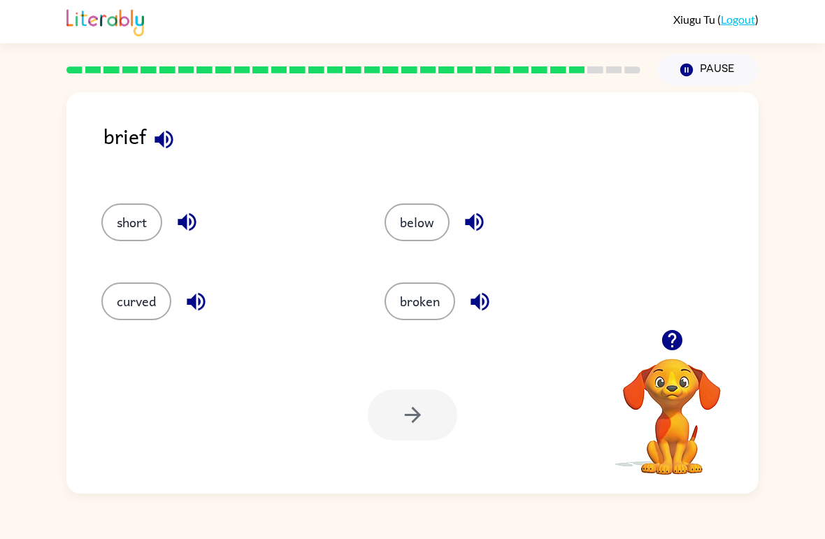
click at [163, 152] on icon "button" at bounding box center [164, 139] width 24 height 24
click at [198, 220] on icon "button" at bounding box center [187, 222] width 24 height 24
click at [205, 315] on button "button" at bounding box center [196, 302] width 36 height 36
click at [207, 317] on div "curved" at bounding box center [226, 301] width 251 height 38
click at [459, 216] on button "button" at bounding box center [474, 222] width 36 height 36
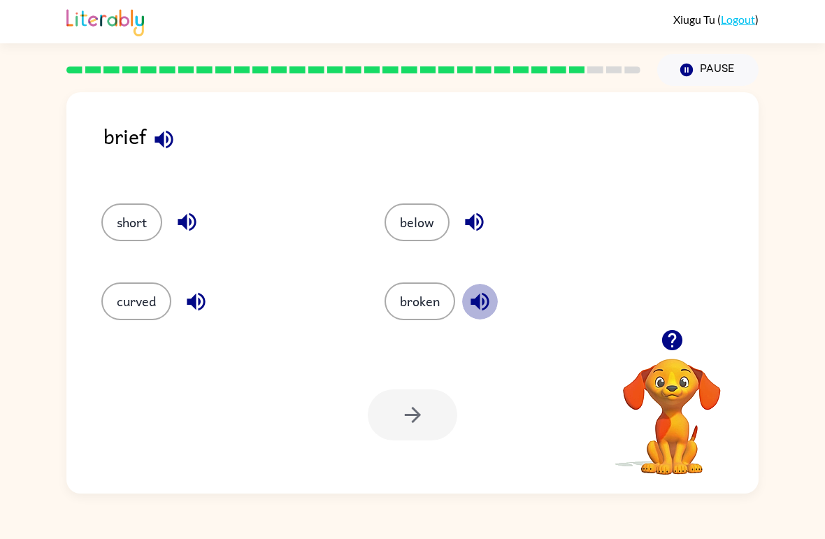
click at [479, 301] on icon "button" at bounding box center [479, 301] width 18 height 18
click at [419, 320] on button "broken" at bounding box center [419, 301] width 71 height 38
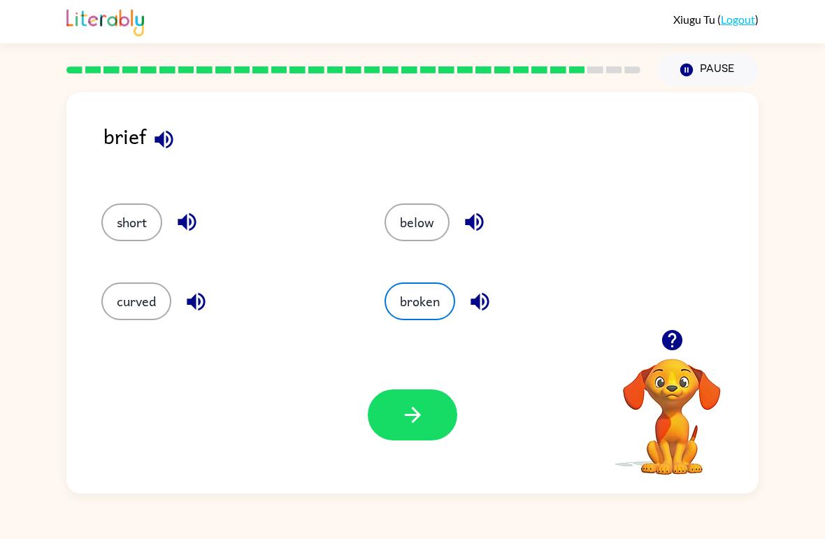
click at [419, 424] on icon "button" at bounding box center [412, 415] width 24 height 24
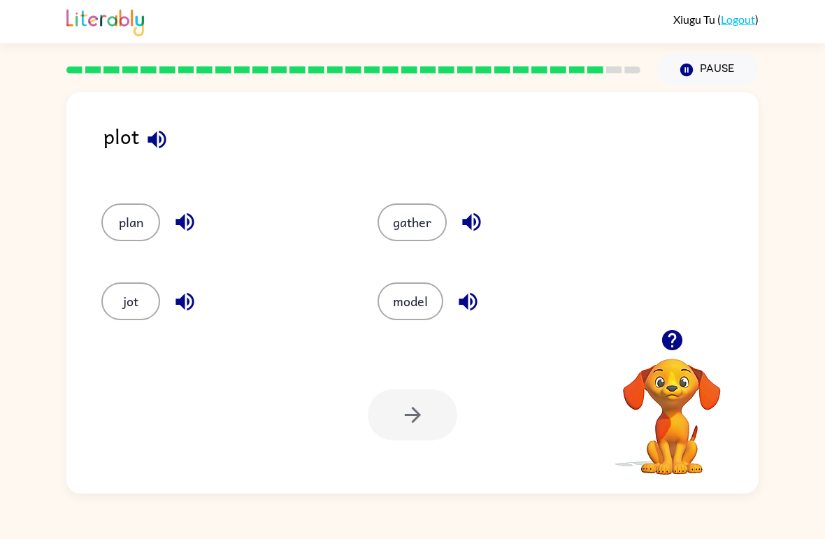
click at [189, 226] on icon "button" at bounding box center [185, 222] width 24 height 24
click at [195, 230] on icon "button" at bounding box center [185, 222] width 24 height 24
click at [200, 288] on div "jot" at bounding box center [223, 301] width 244 height 38
click at [210, 310] on div "jot" at bounding box center [223, 301] width 244 height 38
click at [209, 310] on div "jot" at bounding box center [223, 301] width 244 height 38
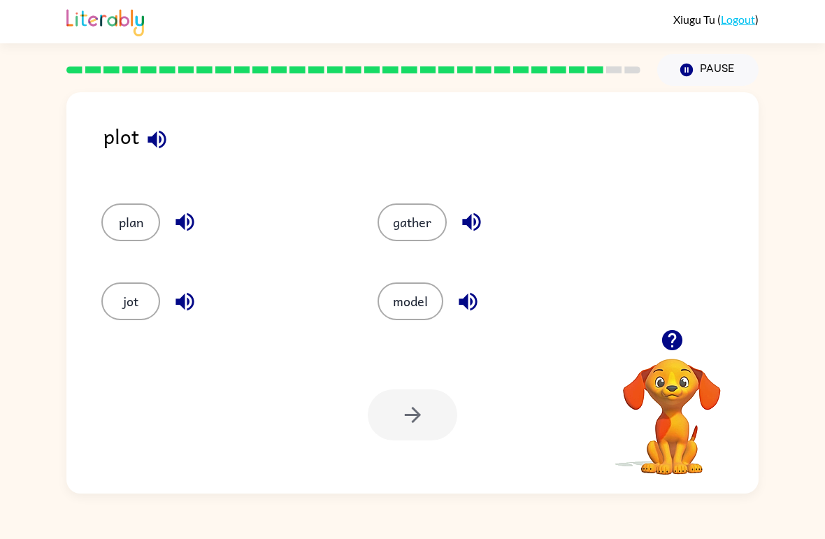
click at [122, 291] on button "jot" at bounding box center [130, 301] width 59 height 38
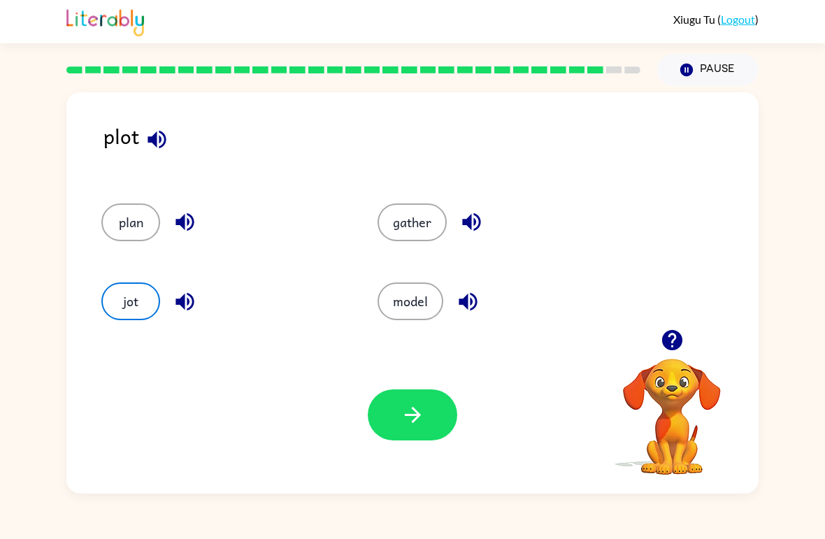
click at [418, 404] on icon "button" at bounding box center [412, 415] width 24 height 24
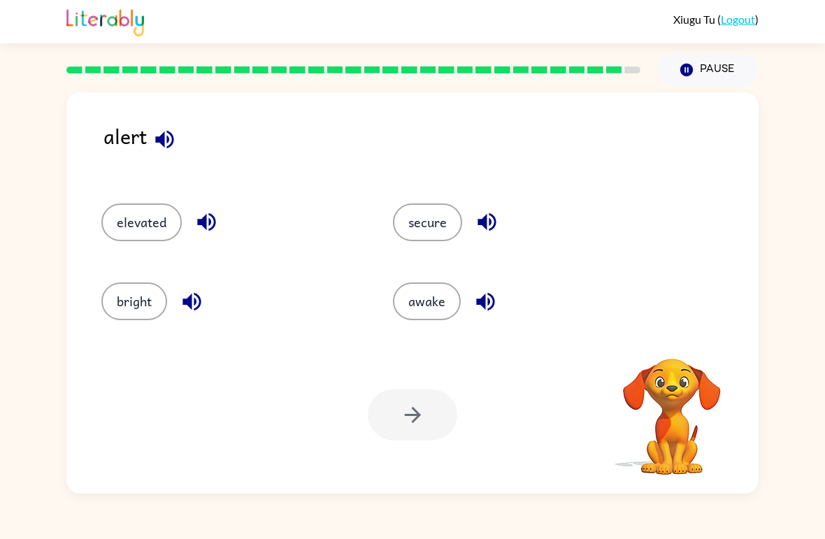
click at [432, 223] on button "secure" at bounding box center [427, 222] width 69 height 38
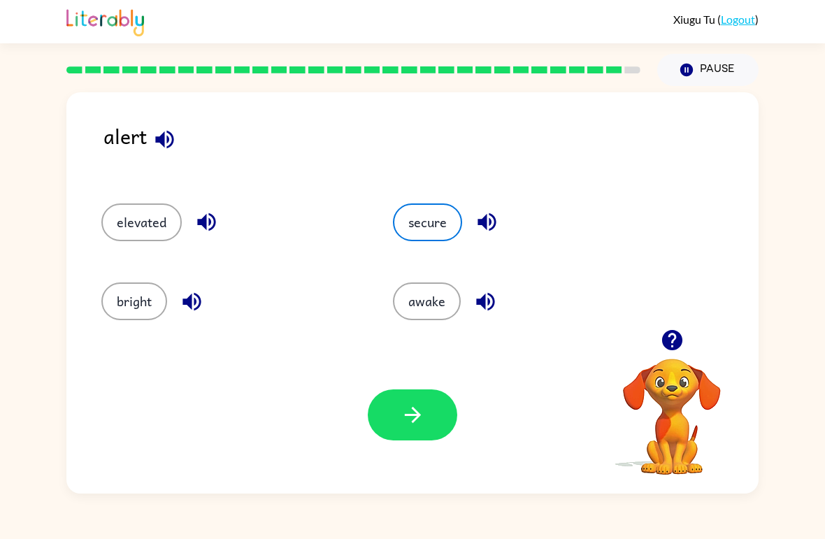
click at [383, 395] on button "button" at bounding box center [412, 414] width 89 height 51
